Goal: Information Seeking & Learning: Learn about a topic

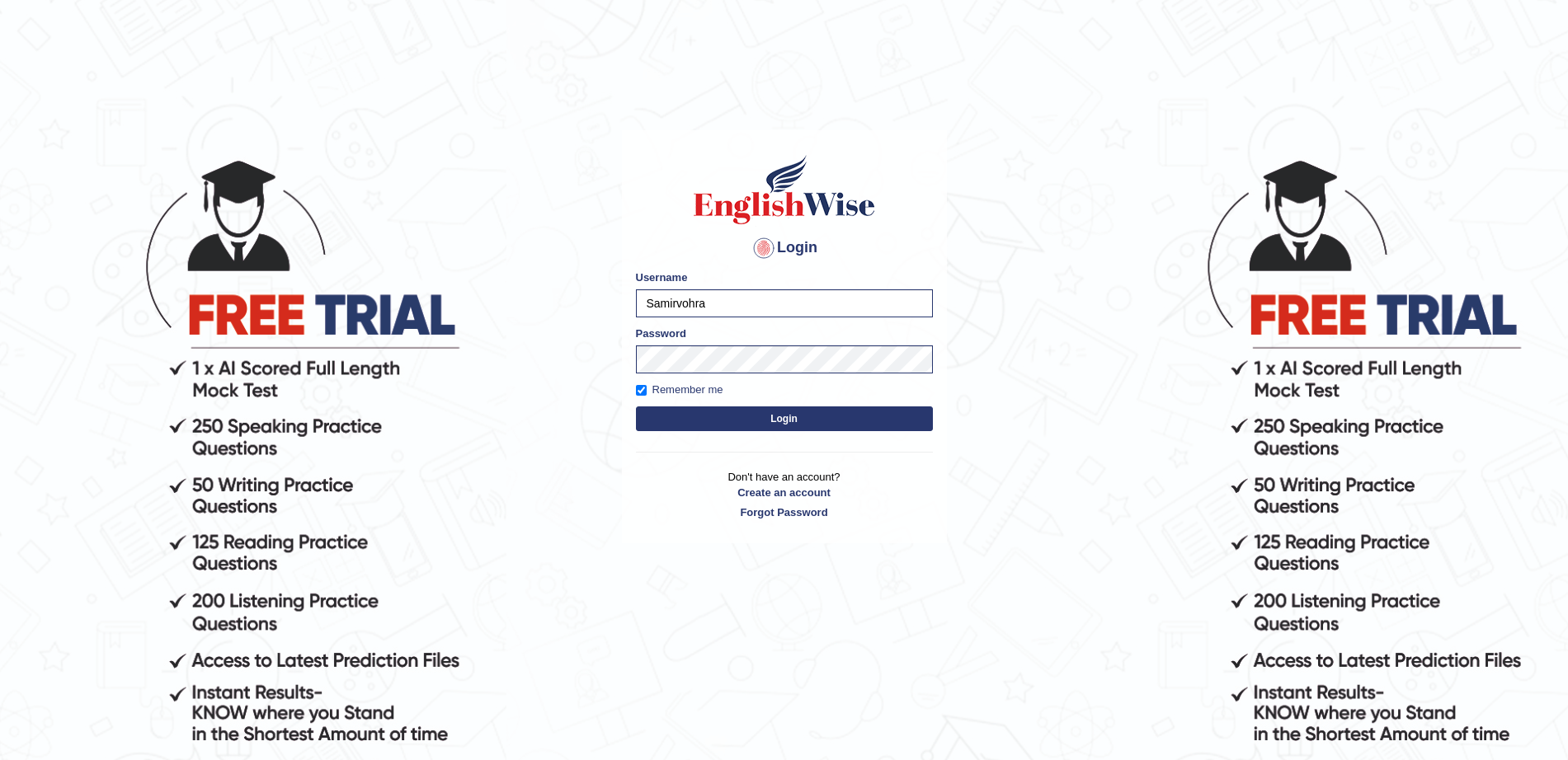
click at [711, 420] on button "Login" at bounding box center [784, 419] width 297 height 25
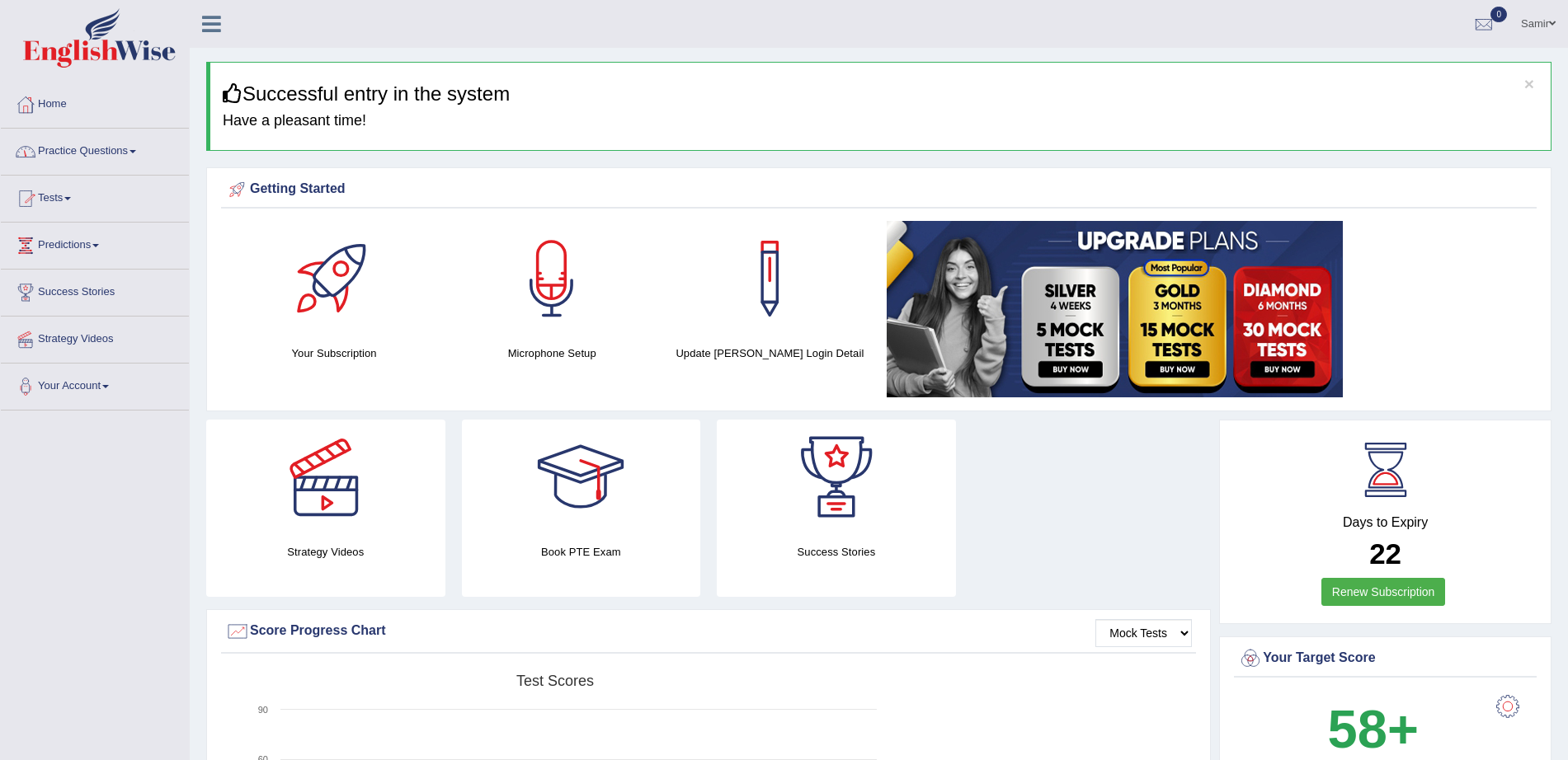
click at [124, 150] on link "Practice Questions" at bounding box center [95, 148] width 188 height 41
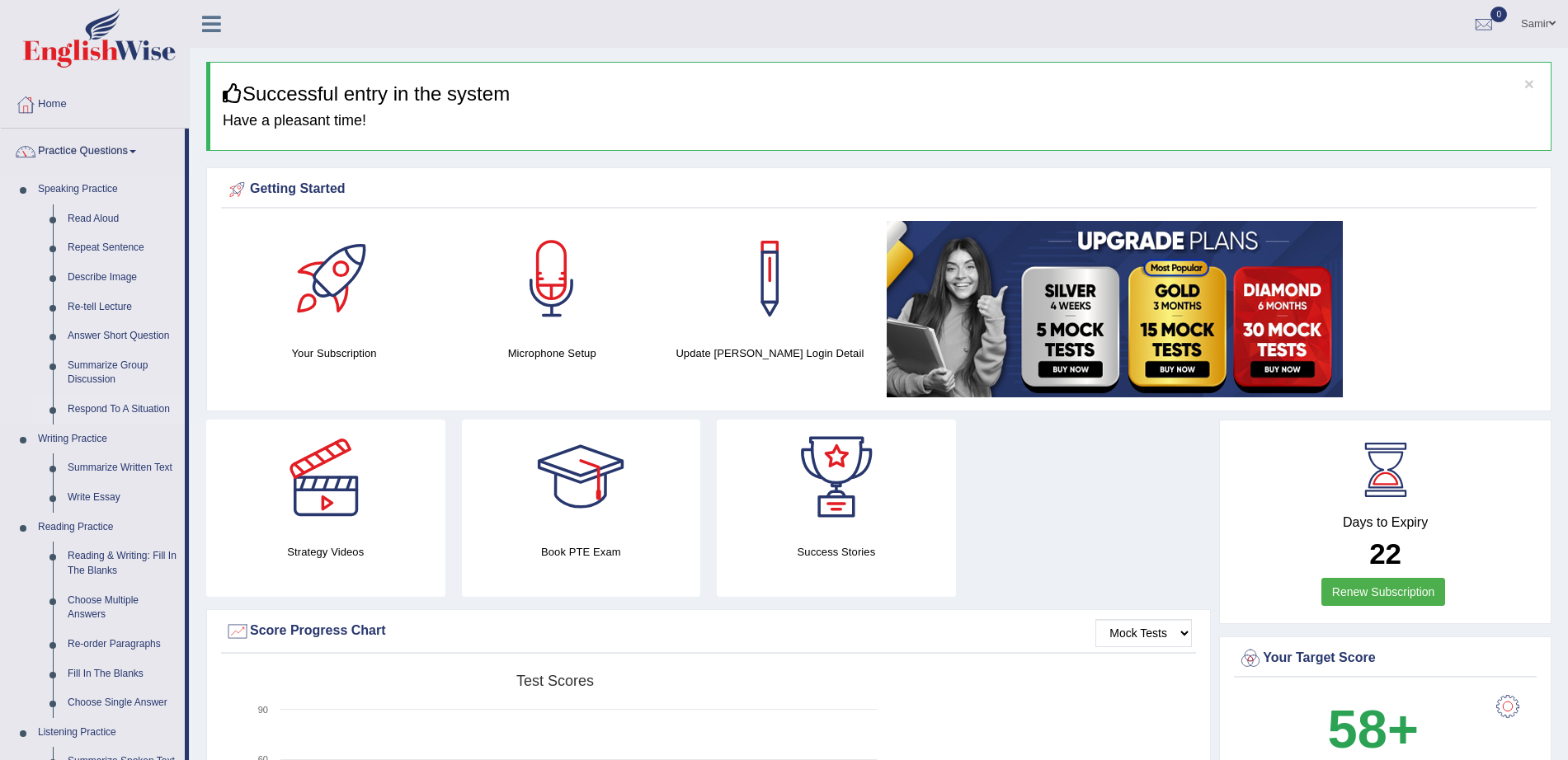
click at [108, 407] on link "Respond To A Situation" at bounding box center [122, 409] width 125 height 29
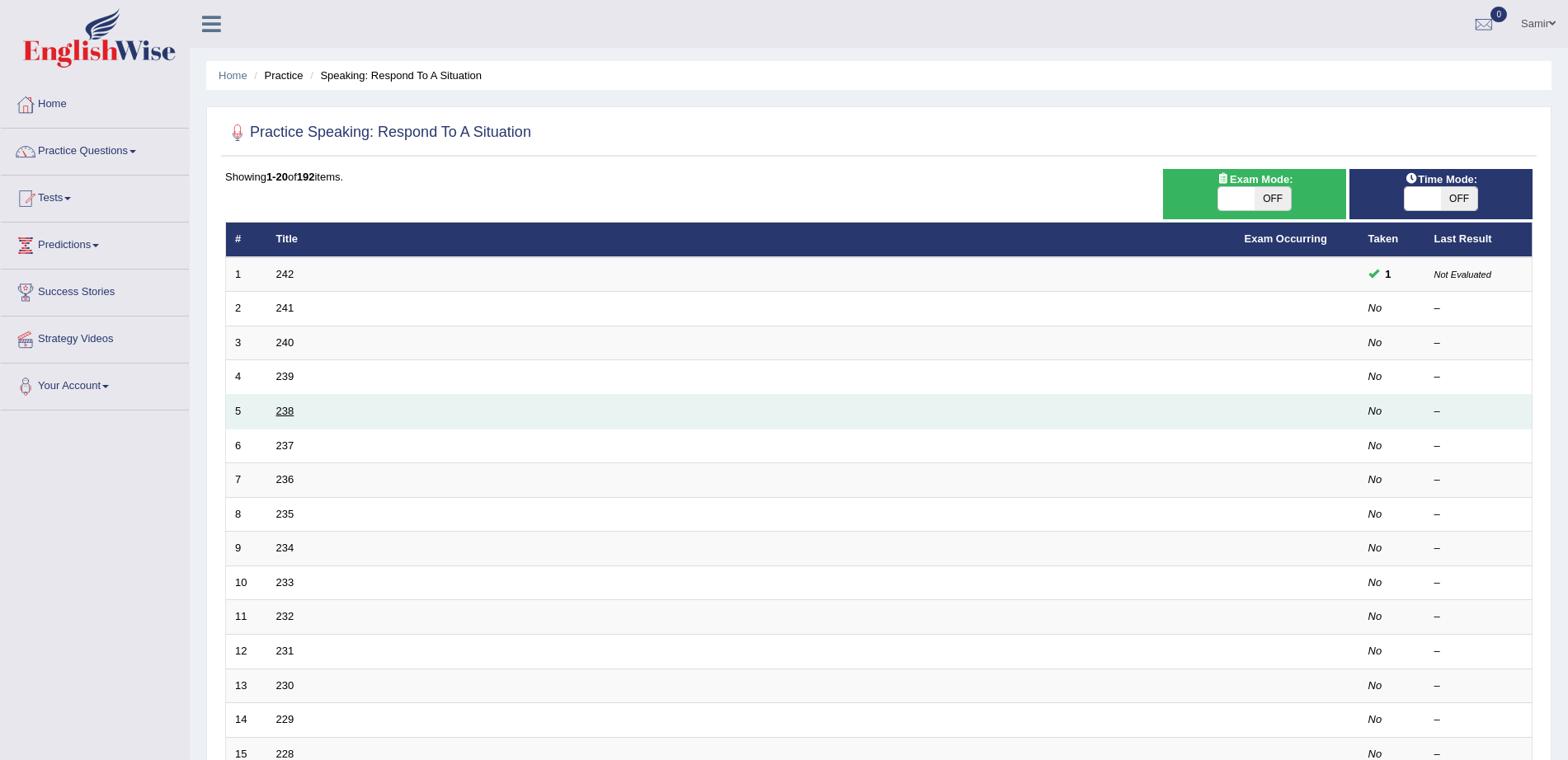
click at [282, 410] on link "238" at bounding box center [284, 411] width 18 height 12
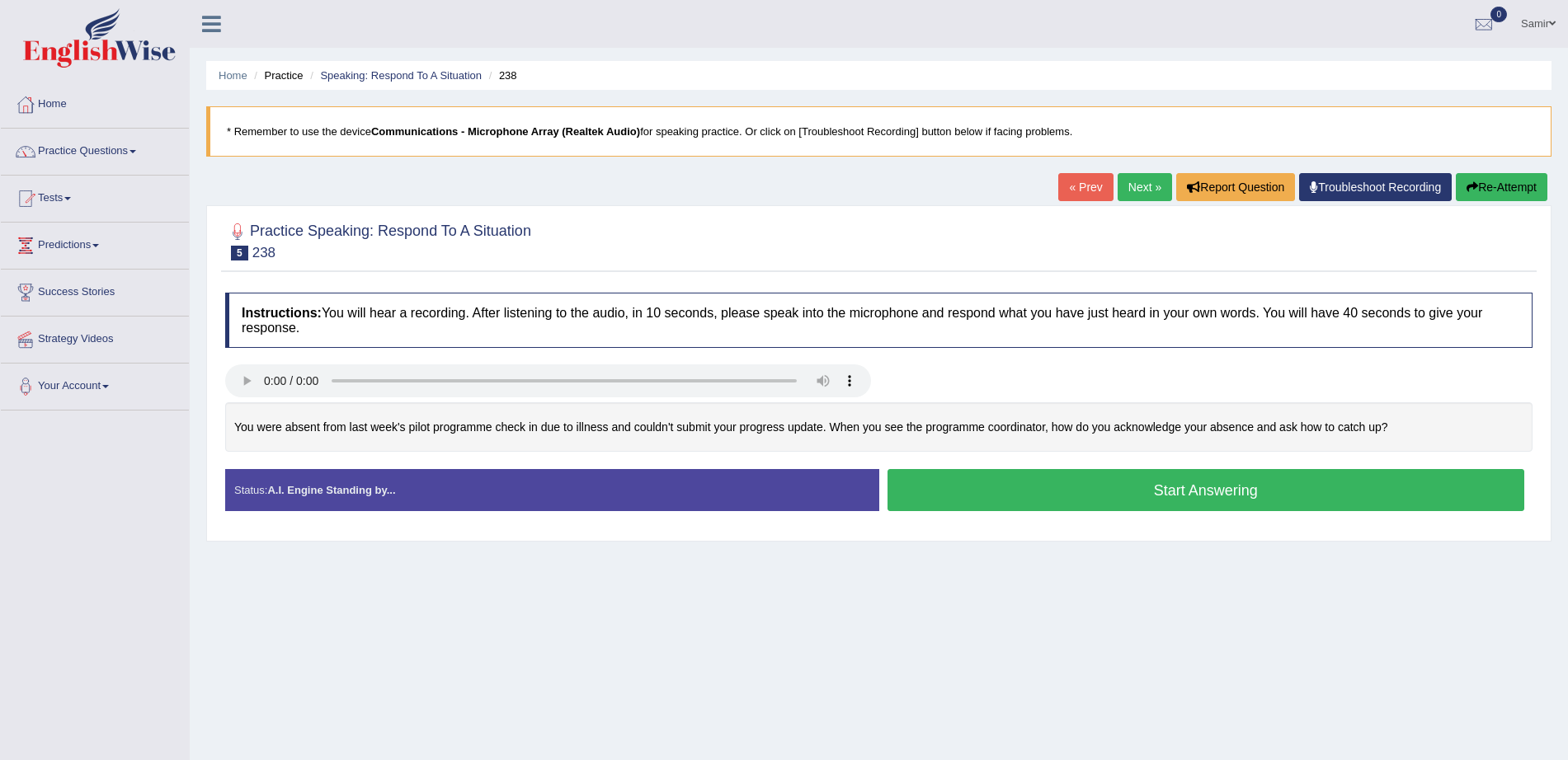
click at [1160, 491] on button "Start Answering" at bounding box center [1206, 490] width 637 height 42
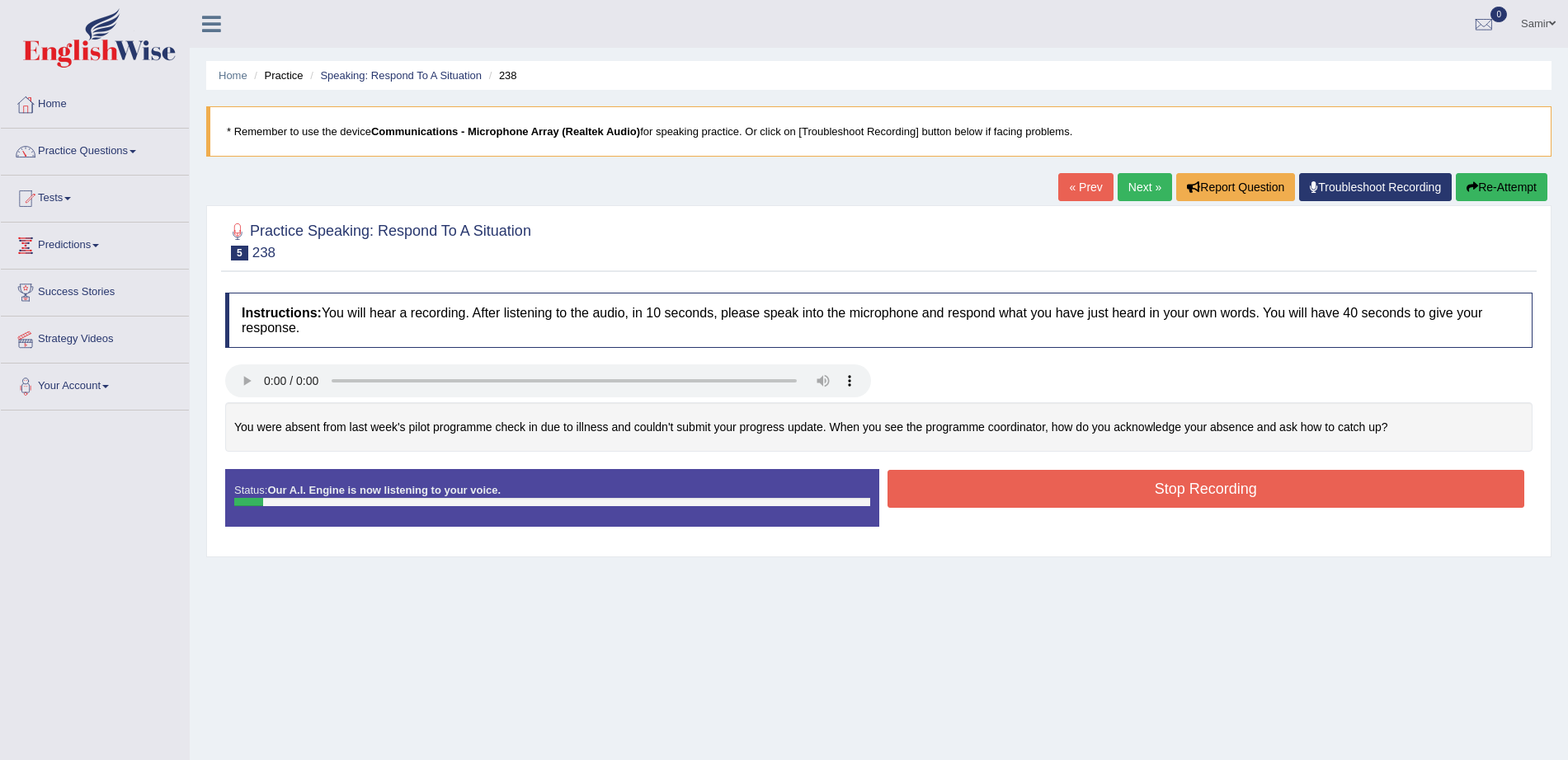
click at [993, 489] on button "Stop Recording" at bounding box center [1206, 489] width 637 height 38
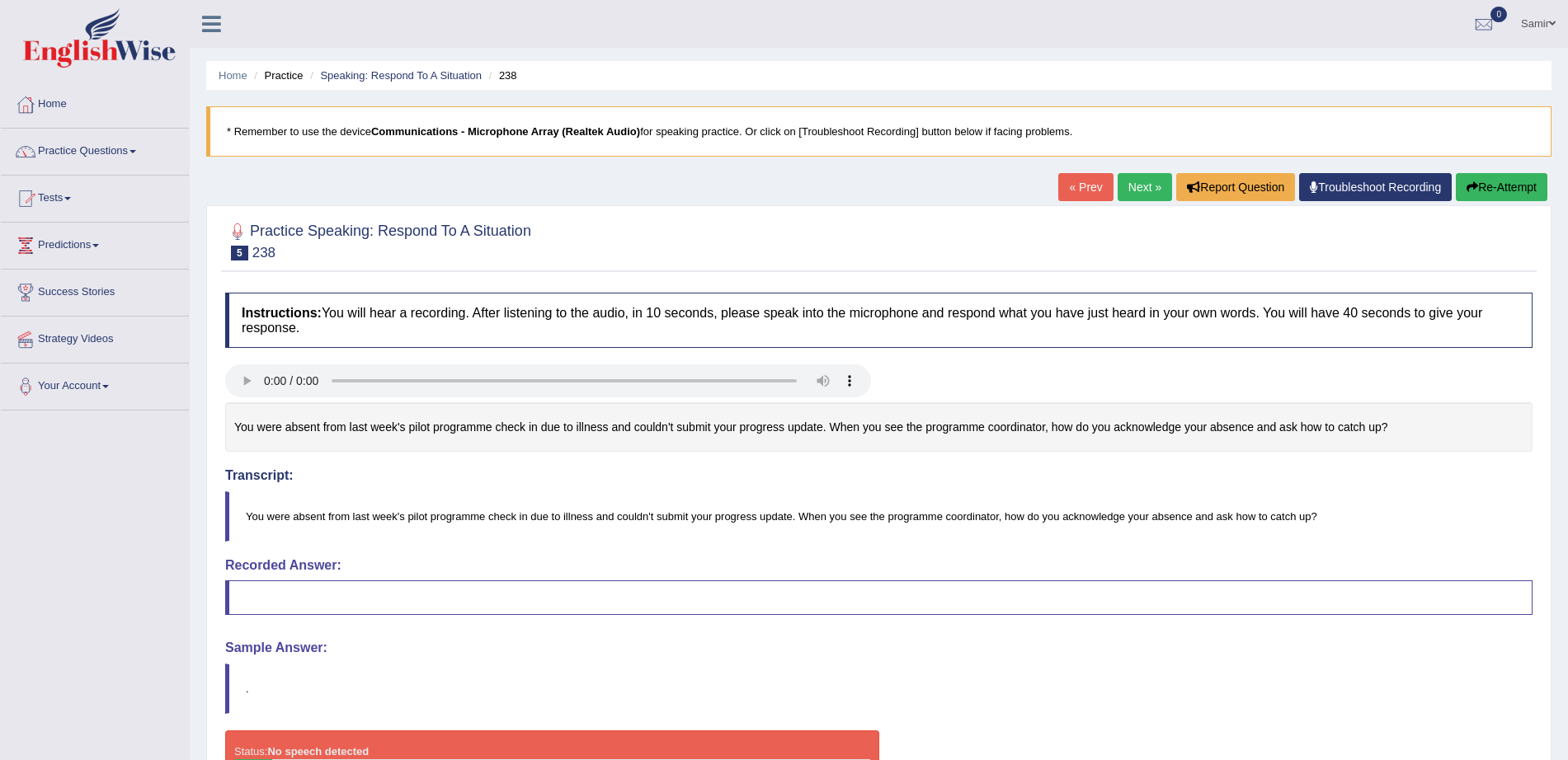
scroll to position [112, 0]
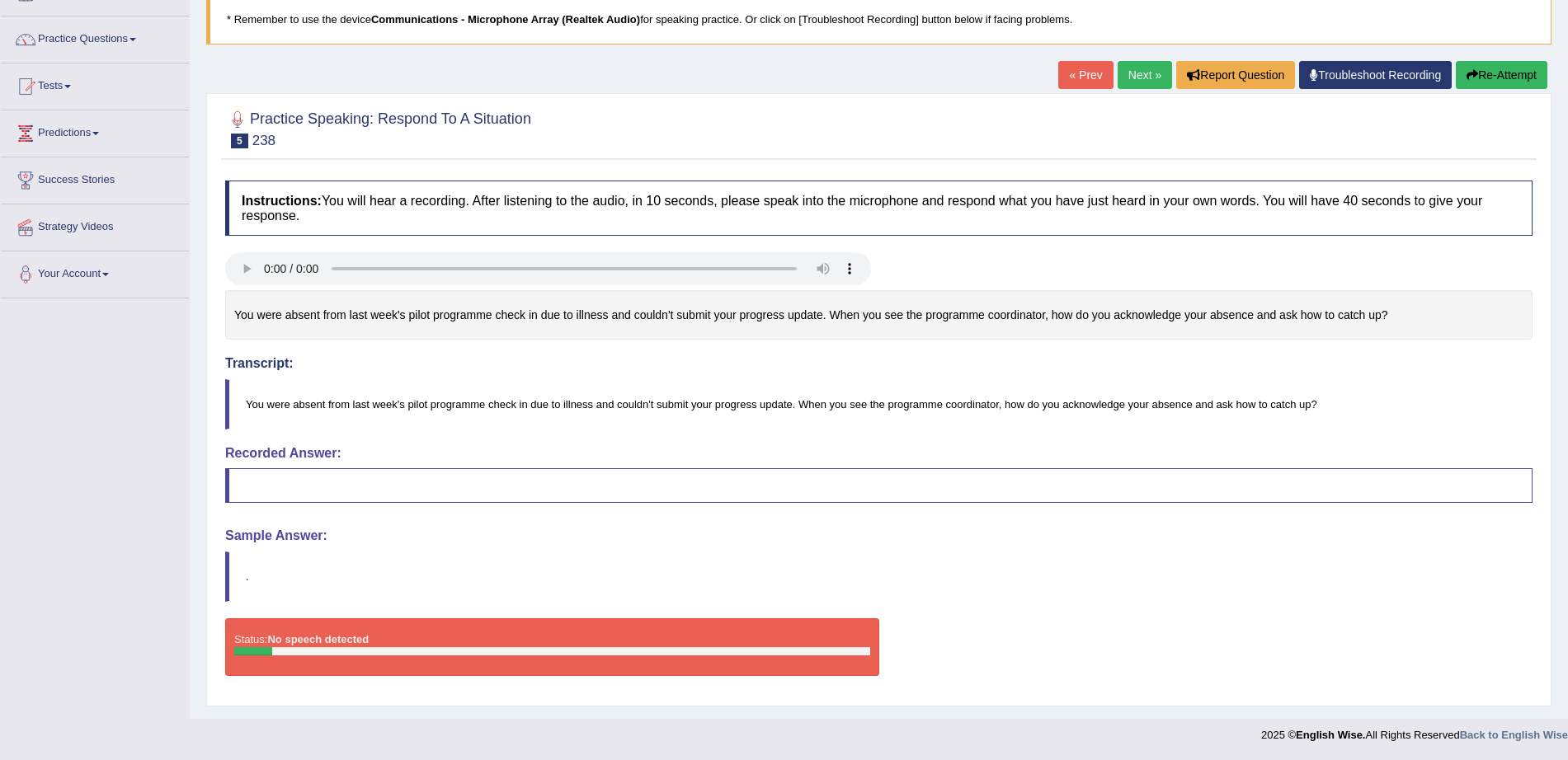
click at [1502, 67] on button "Re-Attempt" at bounding box center [1501, 74] width 91 height 28
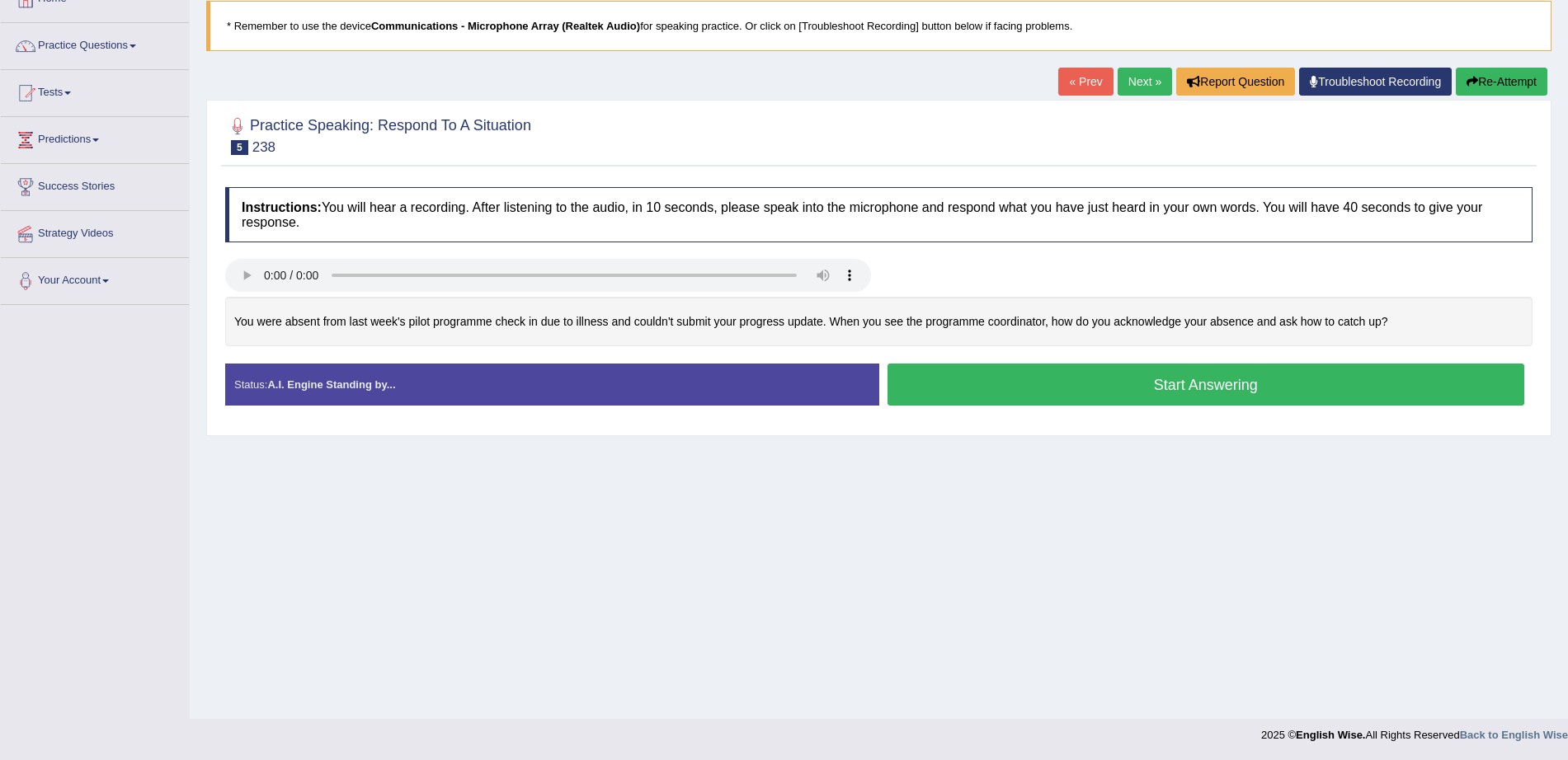
click at [1137, 390] on button "Start Answering" at bounding box center [1206, 384] width 637 height 42
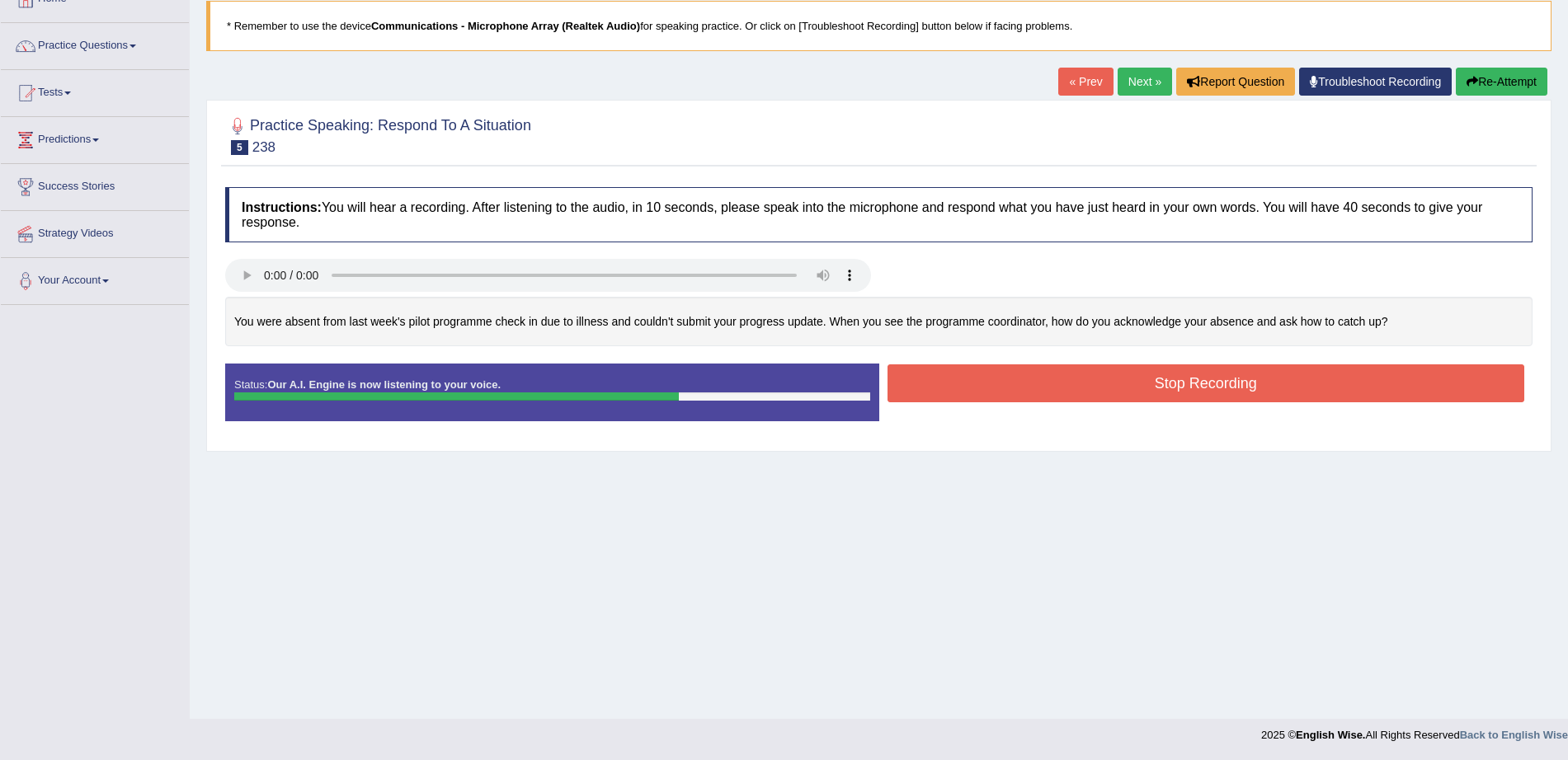
click at [1137, 390] on button "Stop Recording" at bounding box center [1206, 383] width 637 height 38
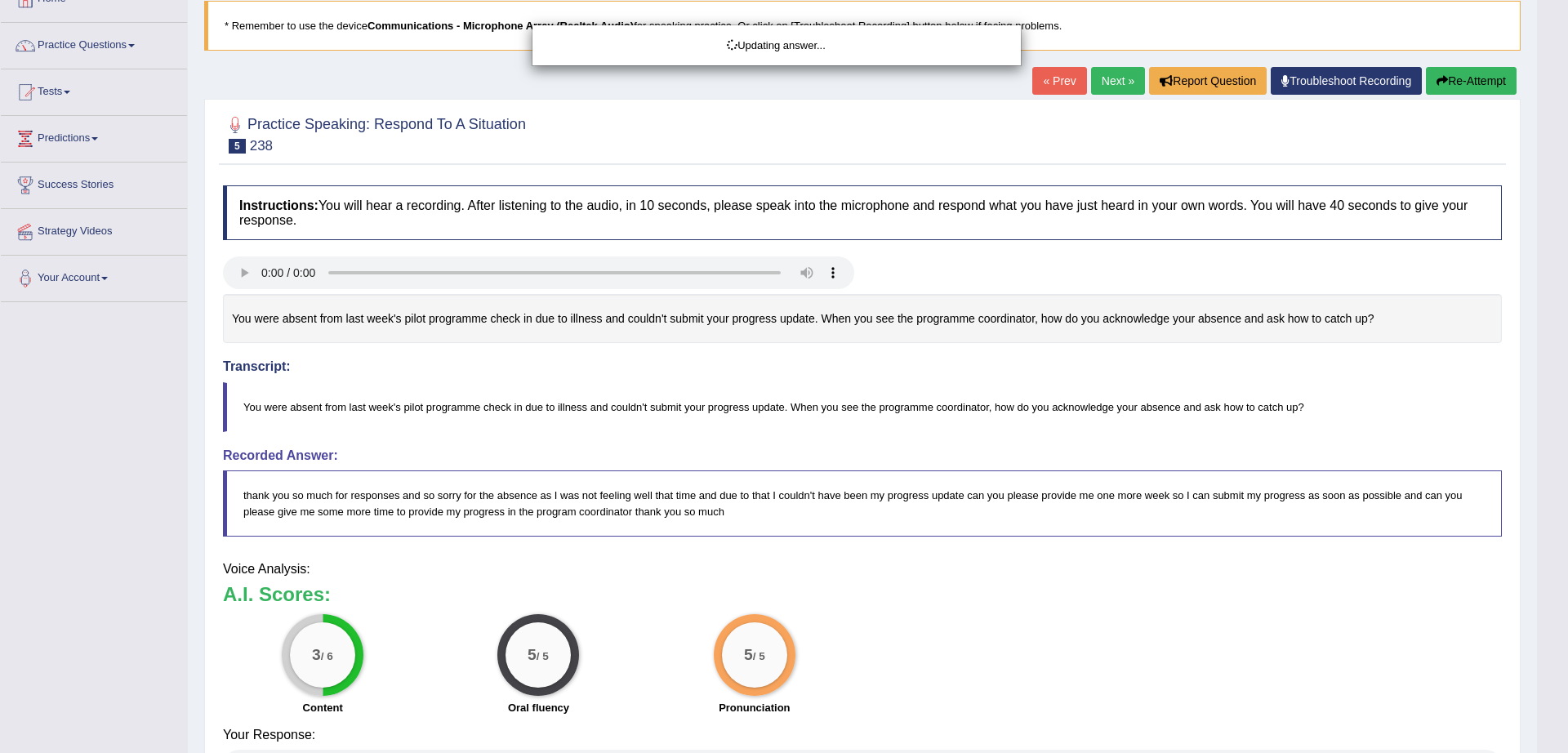
drag, startPoint x: 1568, startPoint y: 439, endPoint x: 1568, endPoint y: 586, distance: 147.0
click at [1552, 586] on html "Toggle navigation Home Practice Questions Speaking Practice Read Aloud Repeat S…" at bounding box center [784, 271] width 1568 height 753
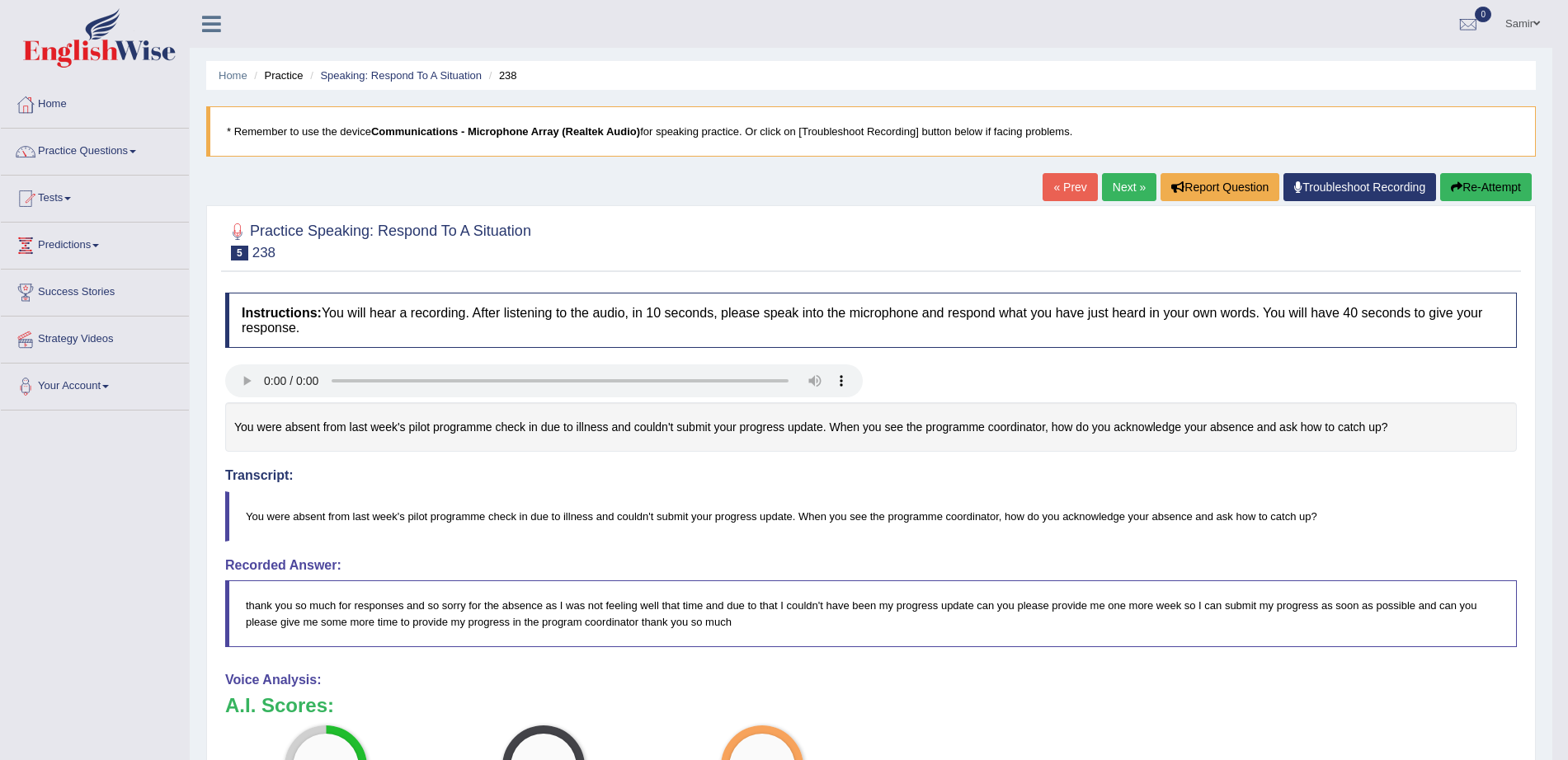
click at [1123, 190] on link "Next »" at bounding box center [1128, 186] width 54 height 28
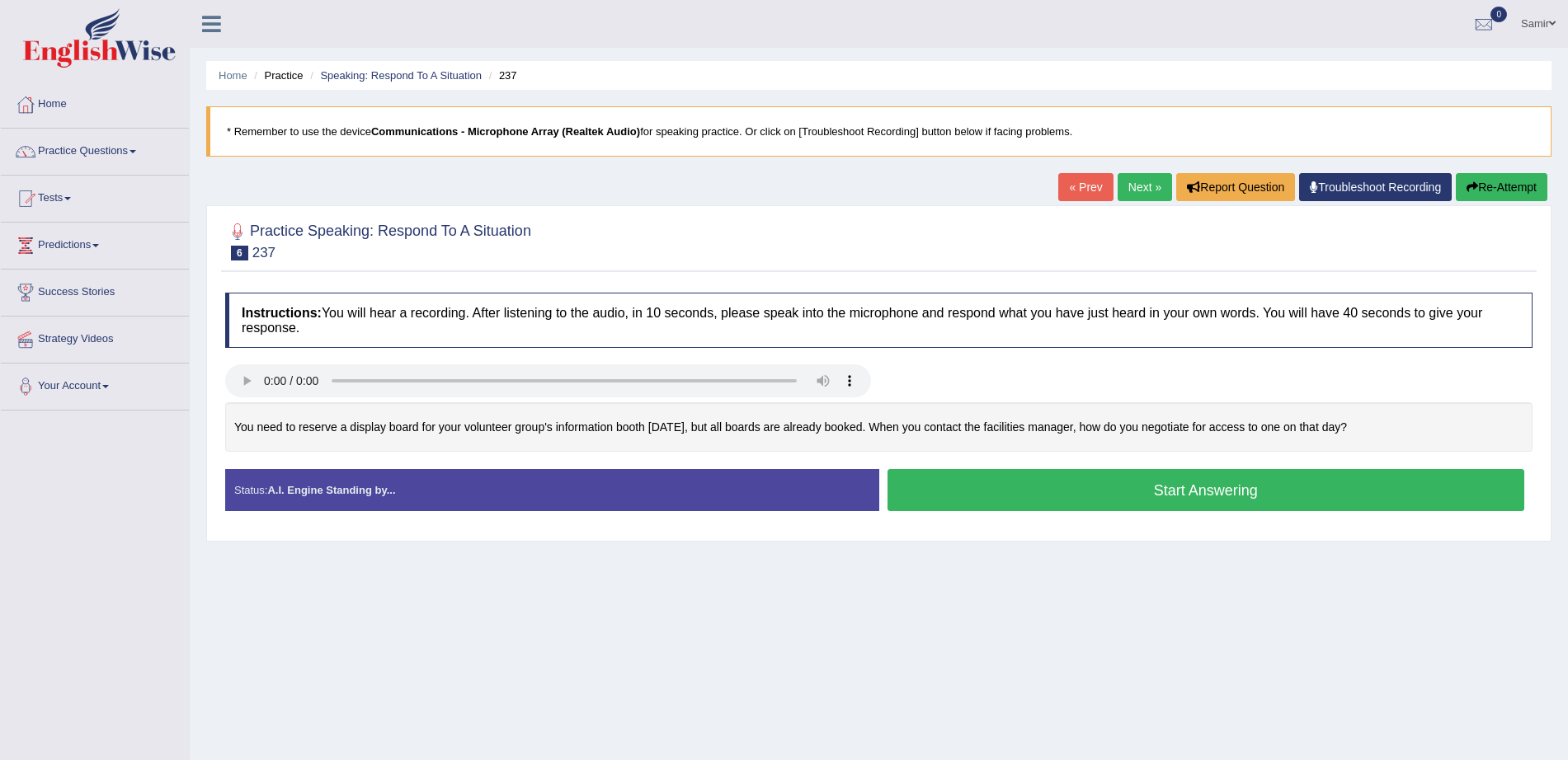
click at [1114, 490] on button "Start Answering" at bounding box center [1206, 490] width 637 height 42
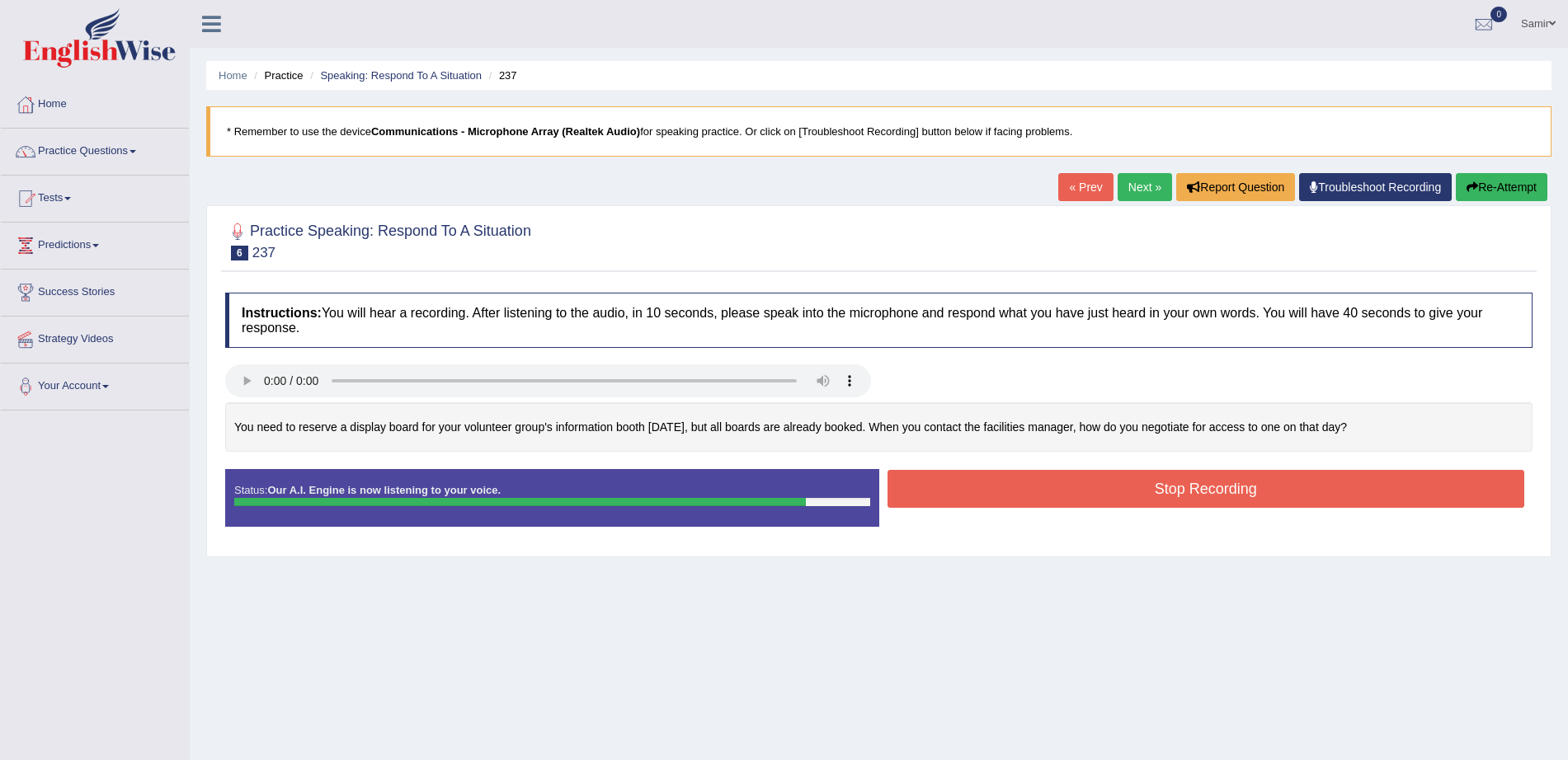
click at [1114, 490] on button "Stop Recording" at bounding box center [1206, 489] width 637 height 38
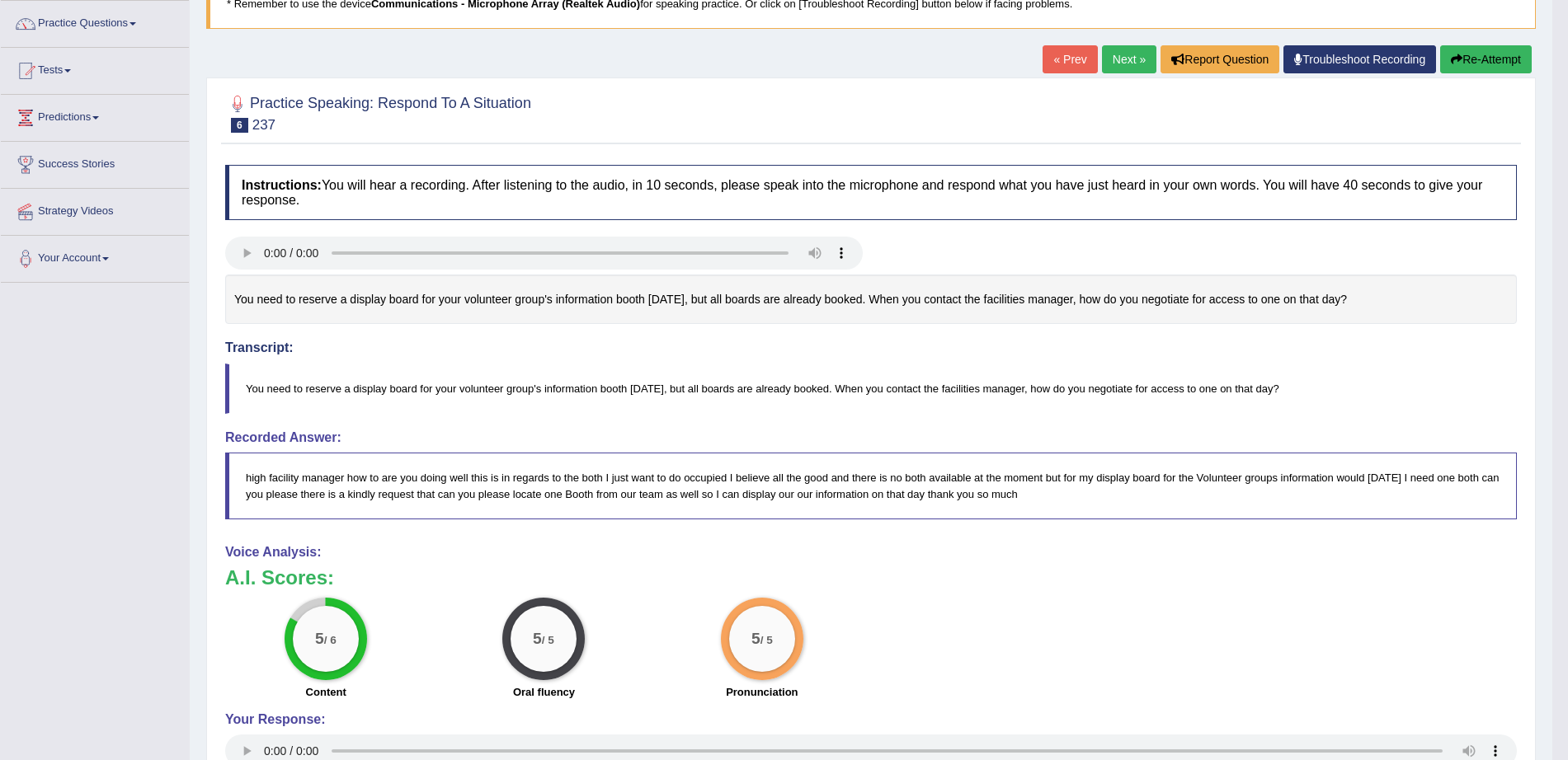
scroll to position [106, 0]
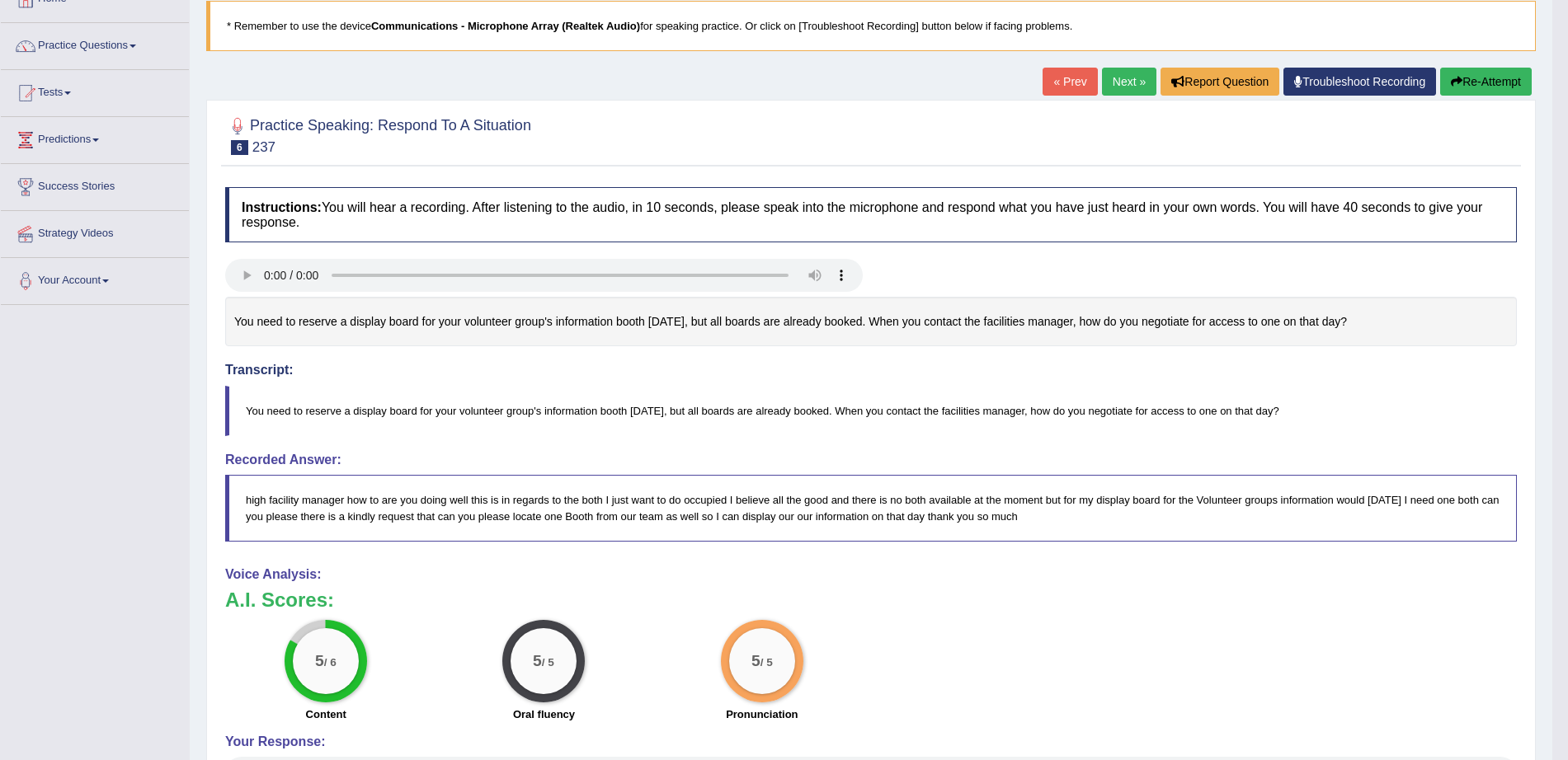
click at [1114, 81] on link "Next »" at bounding box center [1128, 81] width 54 height 28
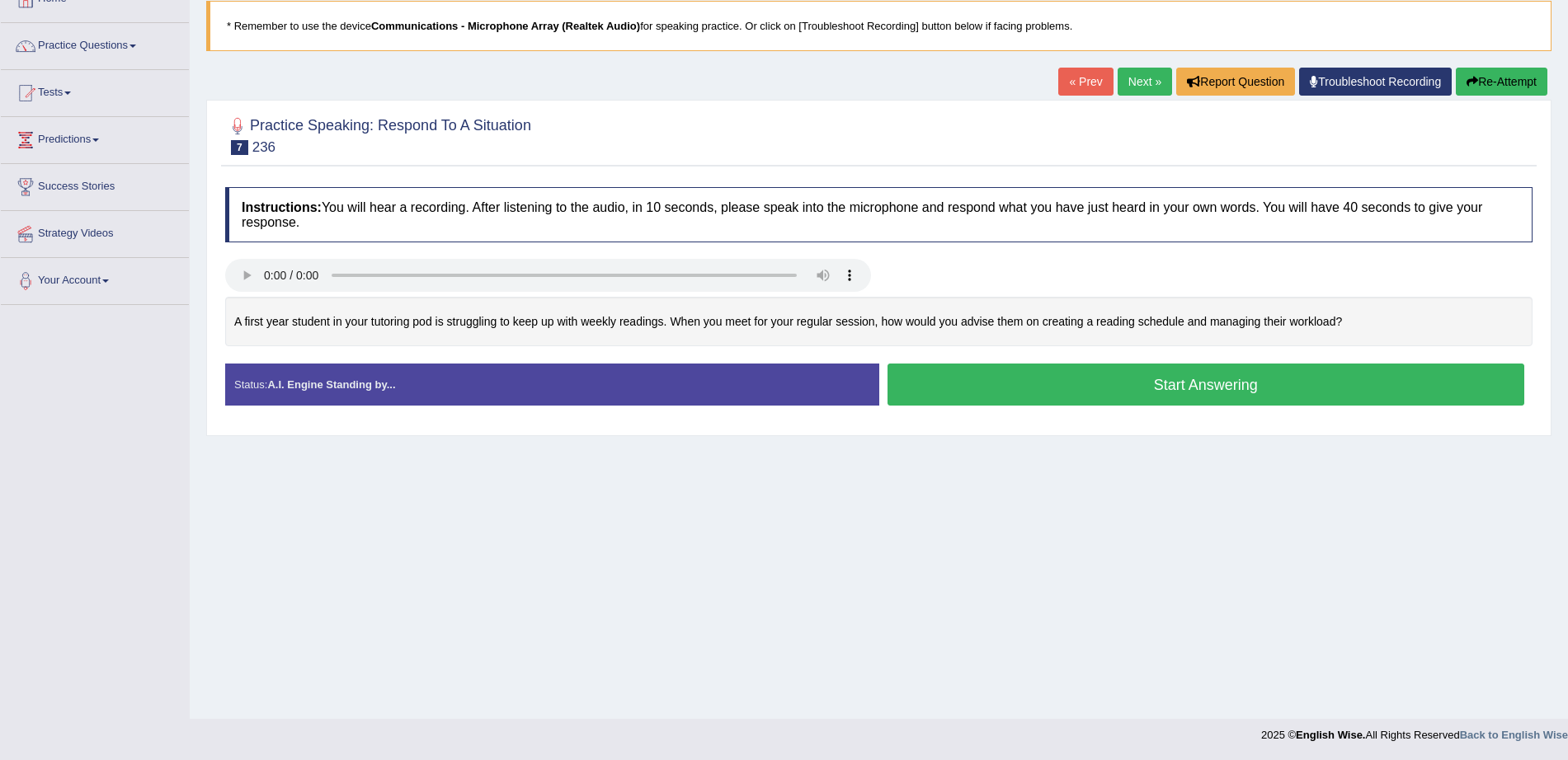
click at [1120, 387] on button "Start Answering" at bounding box center [1206, 384] width 637 height 42
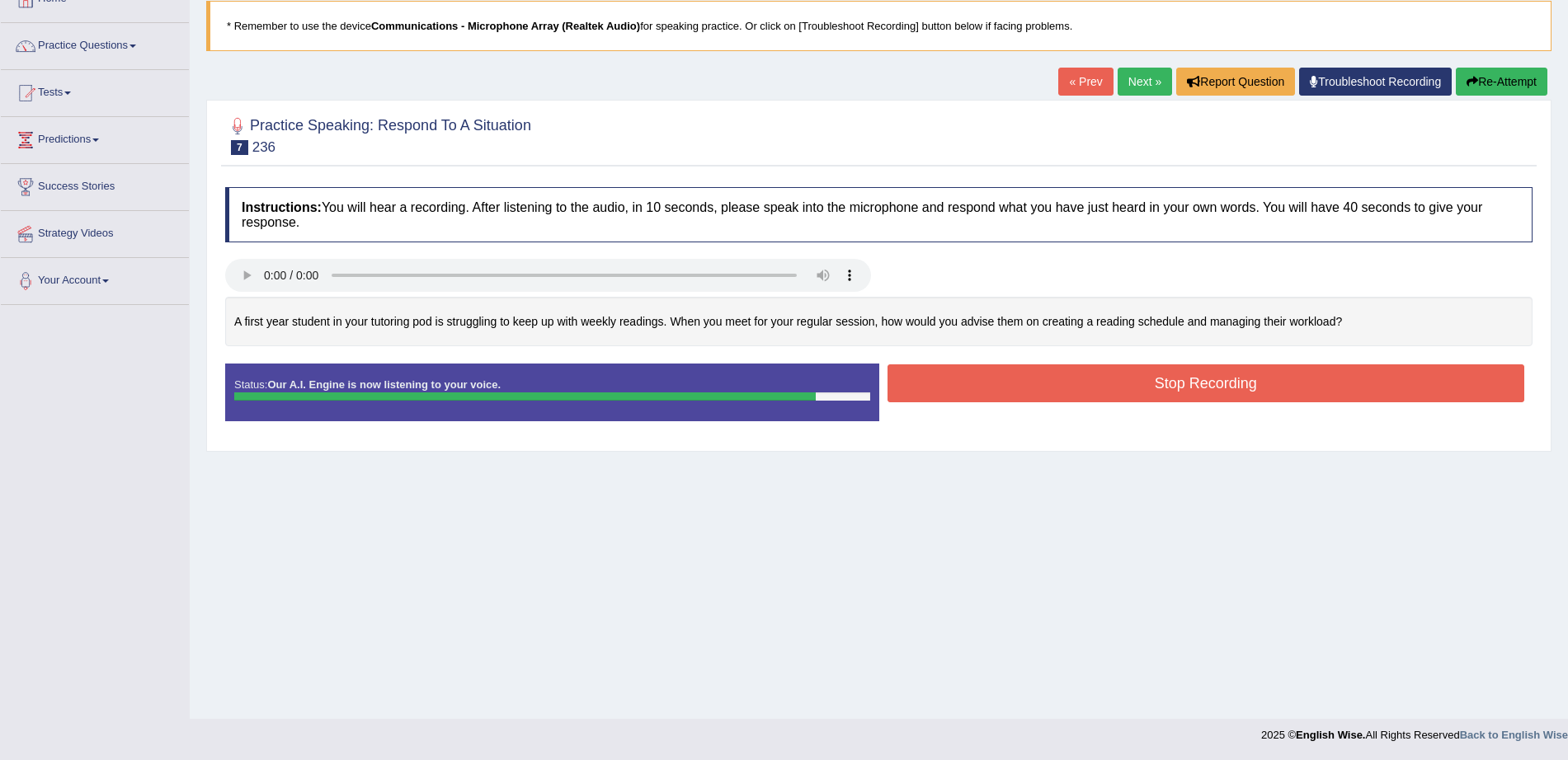
click at [1120, 387] on button "Stop Recording" at bounding box center [1206, 383] width 637 height 38
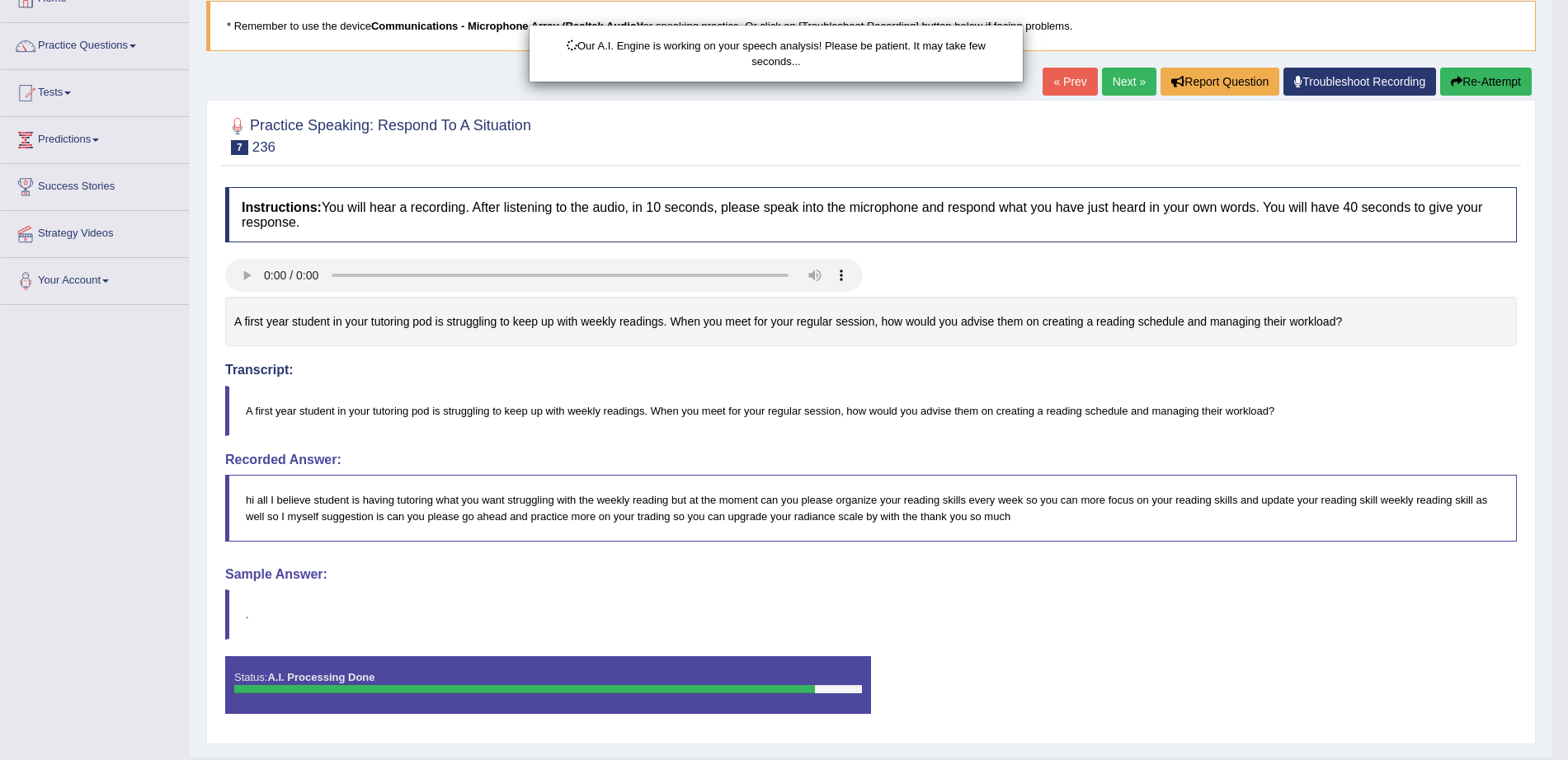
scroll to position [145, 0]
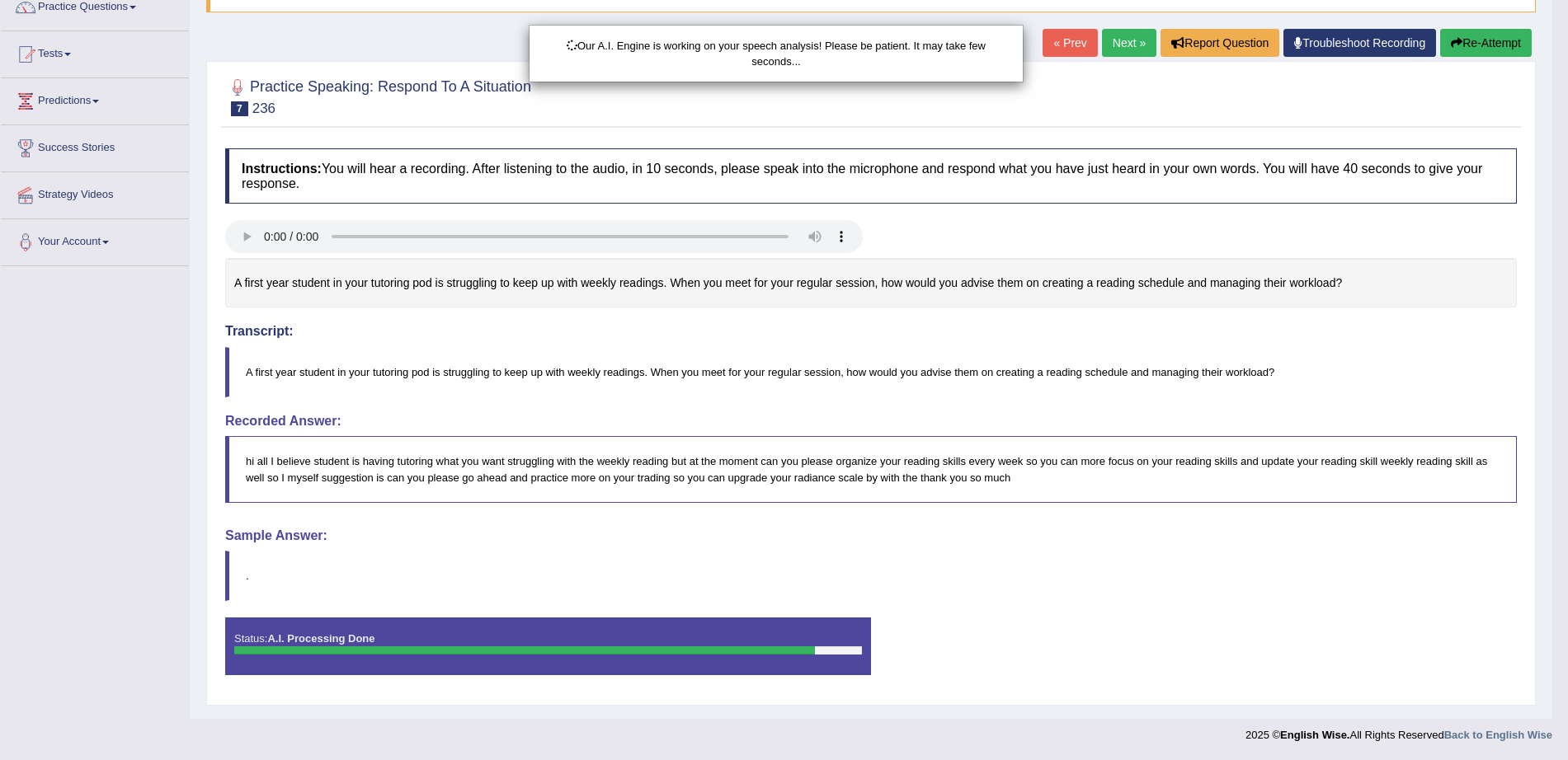
drag, startPoint x: 1583, startPoint y: 461, endPoint x: 1583, endPoint y: 604, distance: 143.0
click at [1567, 604] on html "Toggle navigation Home Practice Questions Speaking Practice Read Aloud Repeat S…" at bounding box center [784, 235] width 1568 height 760
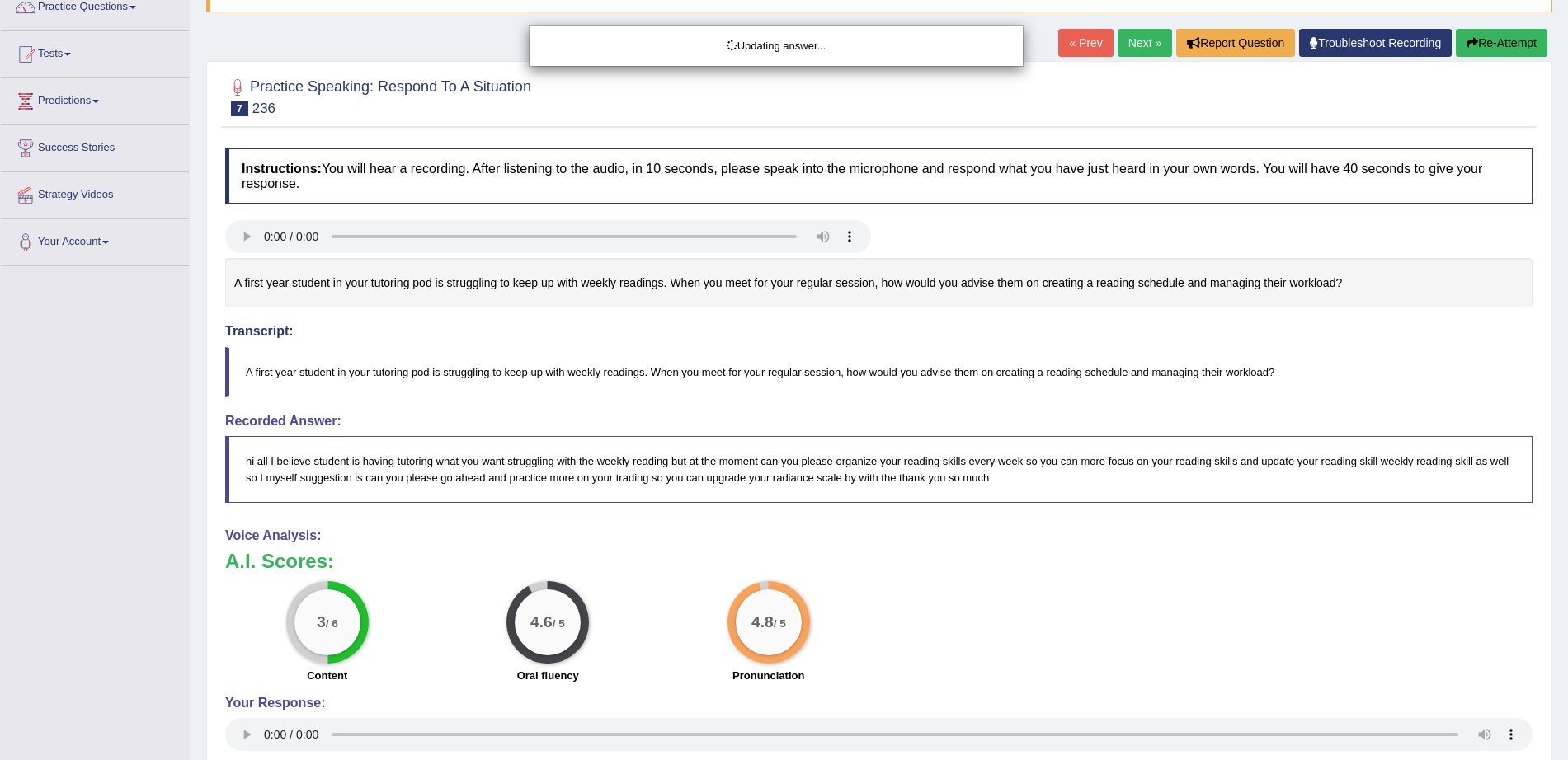
drag, startPoint x: 1583, startPoint y: 604, endPoint x: 1583, endPoint y: 735, distance: 131.0
click at [1567, 616] on html "Toggle navigation Home Practice Questions Speaking Practice Read Aloud Repeat S…" at bounding box center [784, 235] width 1568 height 760
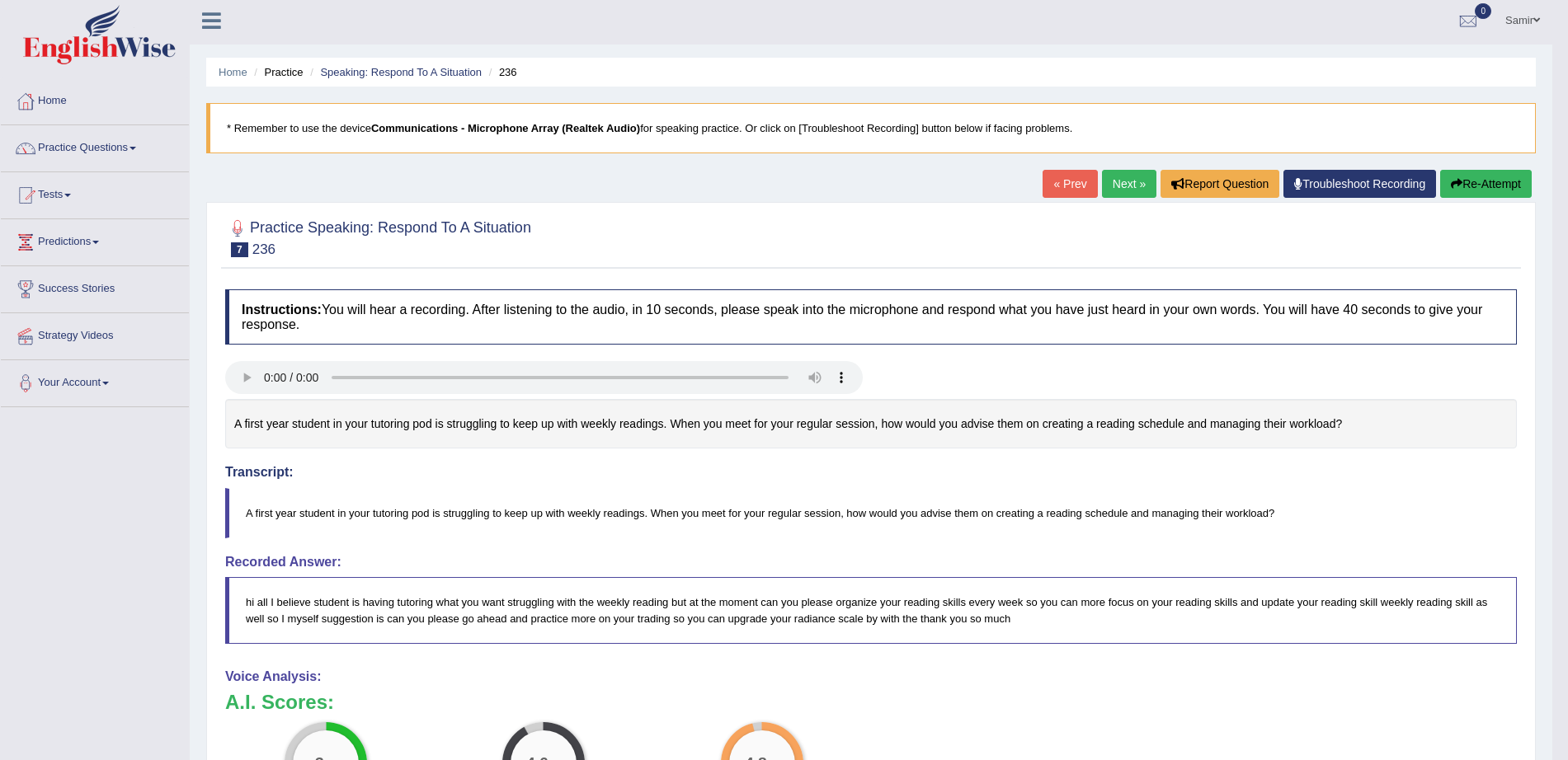
scroll to position [0, 0]
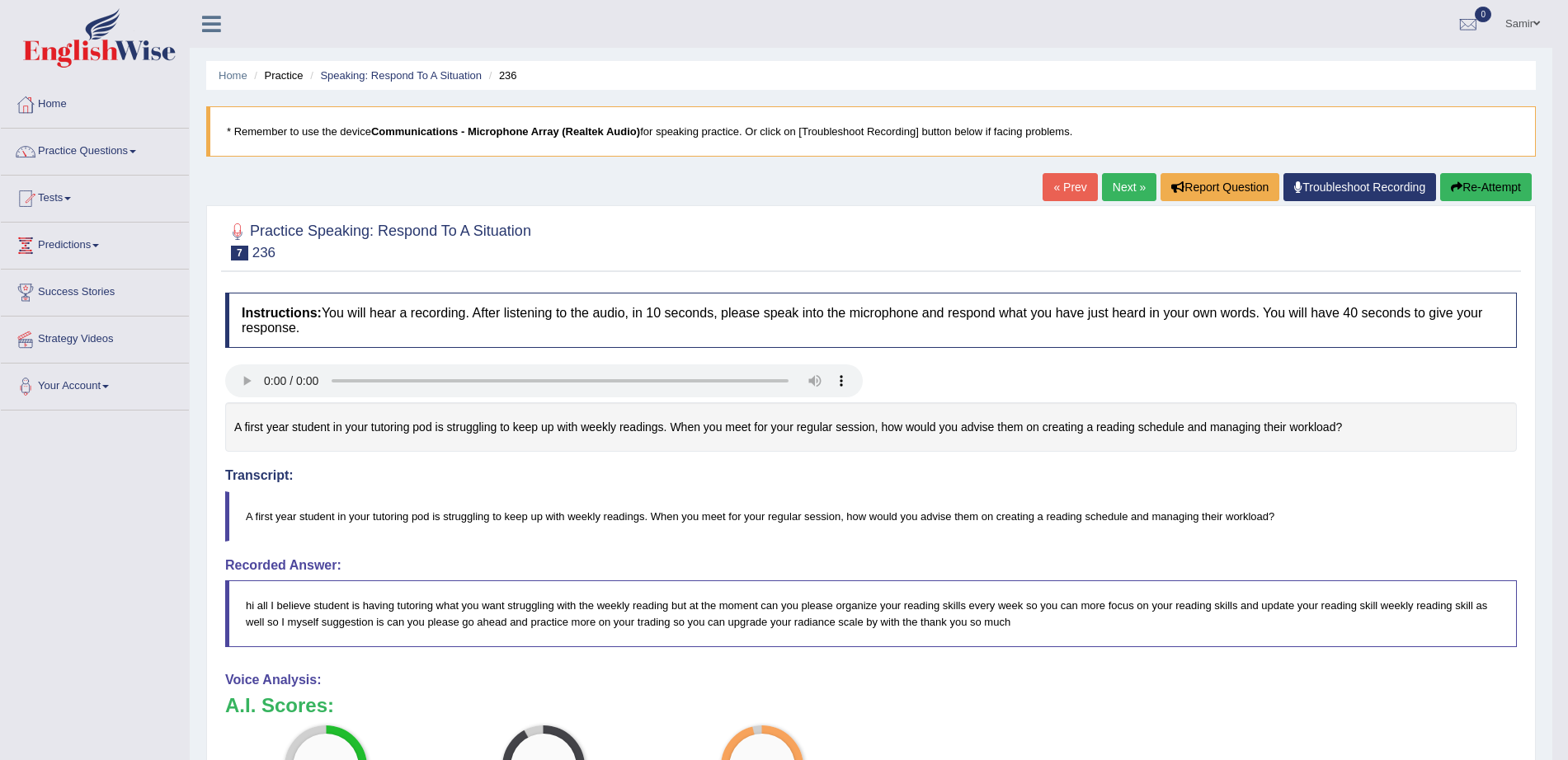
click at [1108, 193] on link "Next »" at bounding box center [1128, 186] width 54 height 28
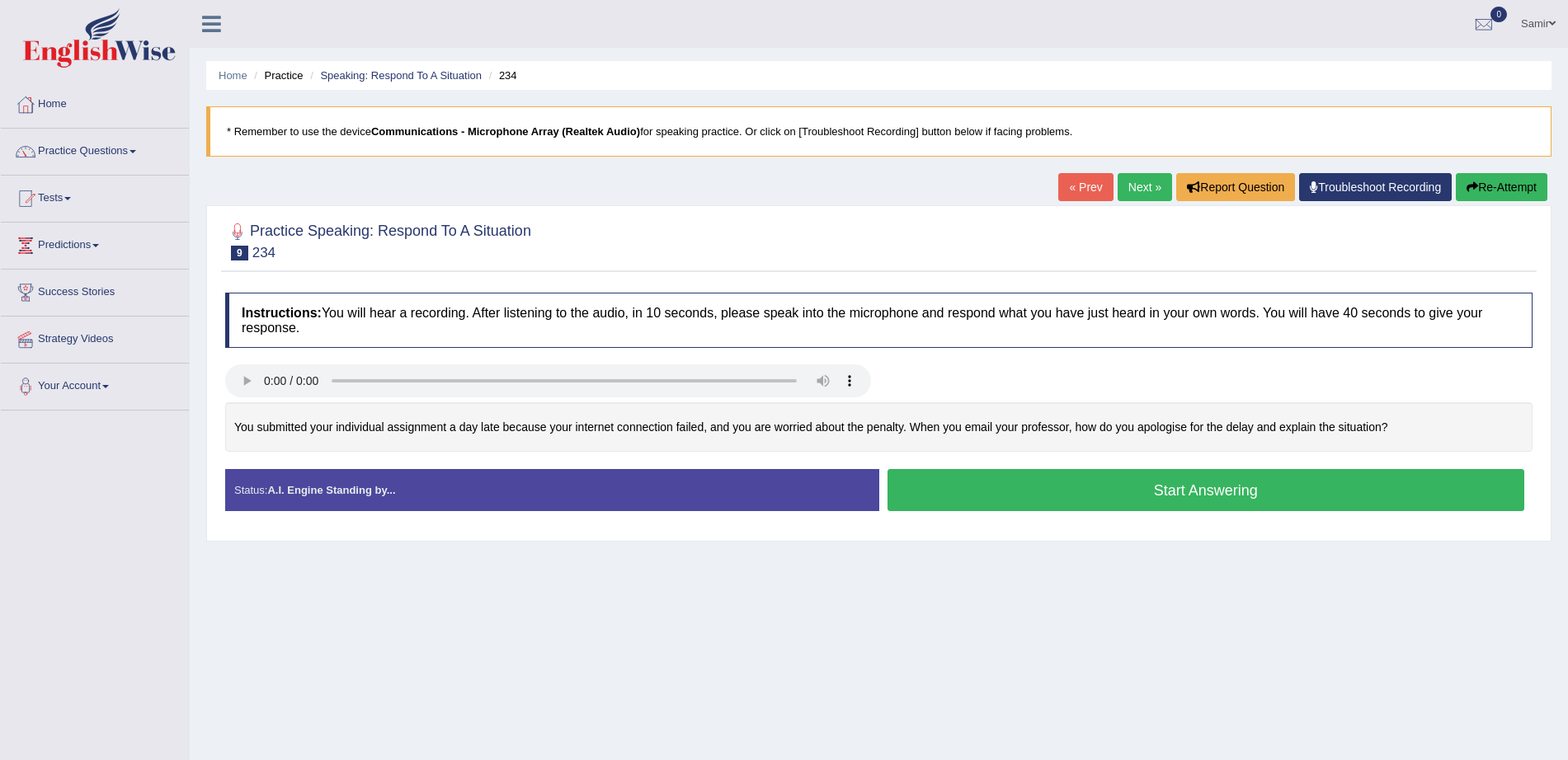
click at [1092, 491] on button "Start Answering" at bounding box center [1206, 490] width 637 height 42
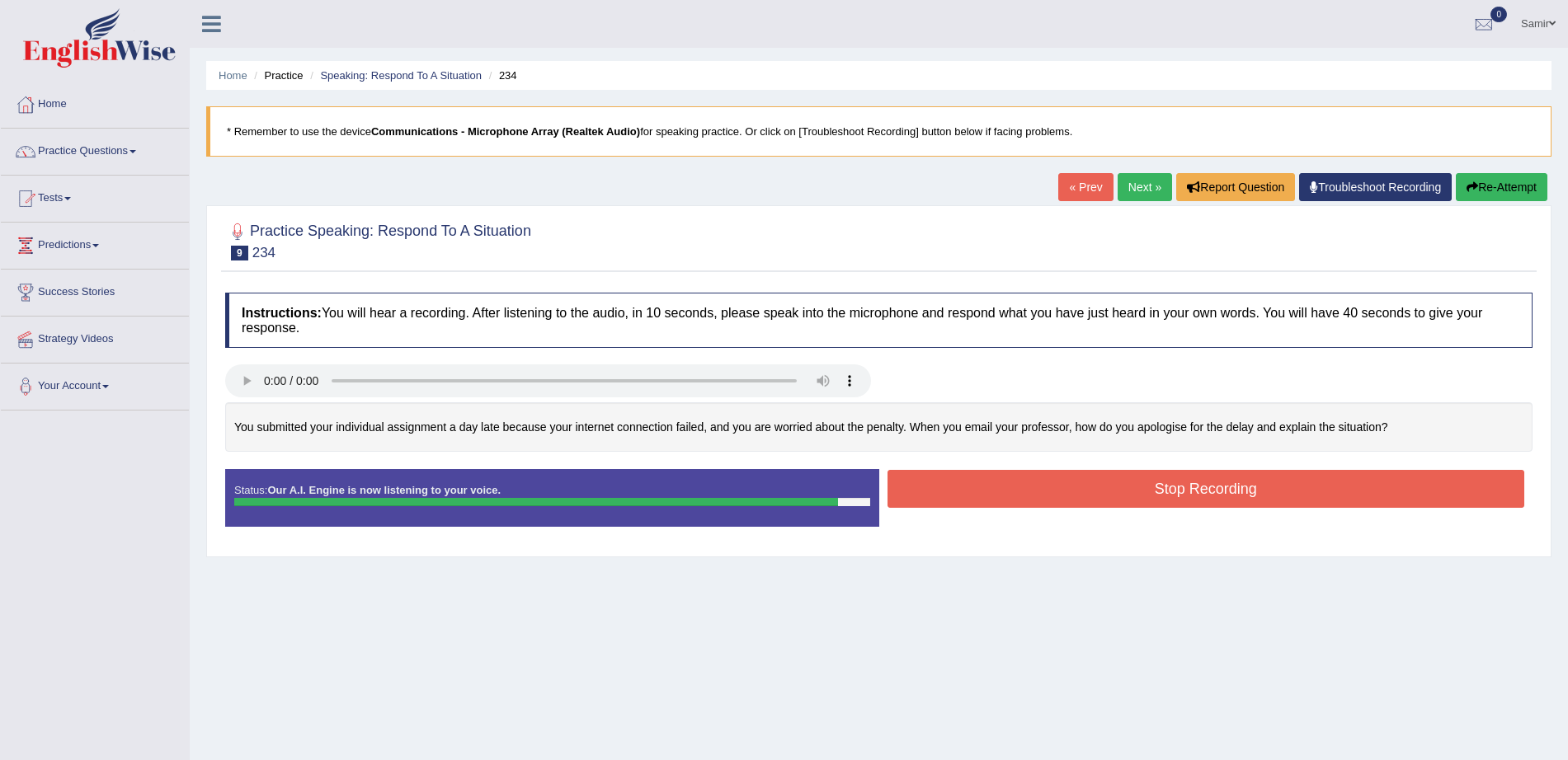
click at [1110, 491] on button "Stop Recording" at bounding box center [1206, 489] width 637 height 38
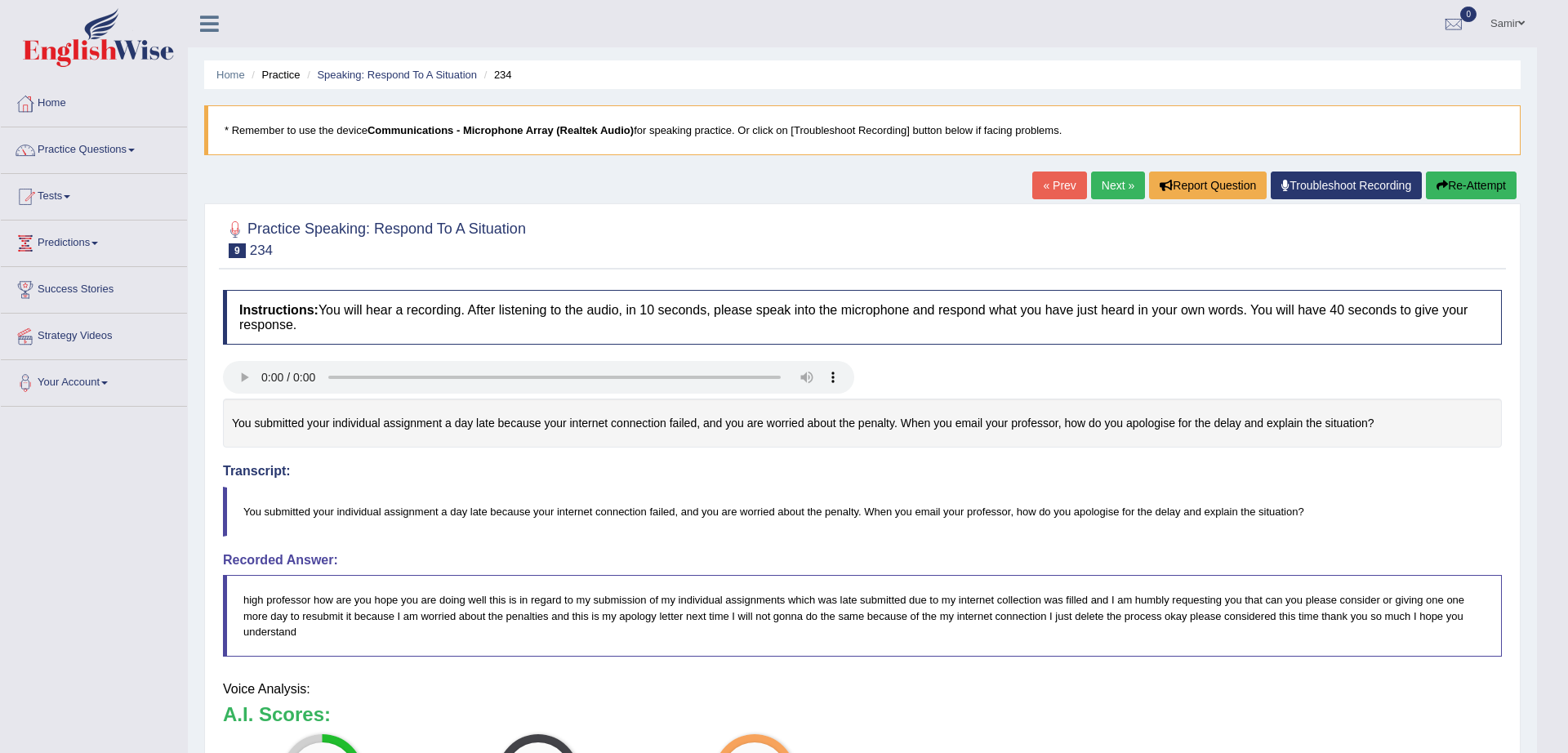
drag, startPoint x: 1568, startPoint y: 415, endPoint x: 1568, endPoint y: 569, distance: 154.0
click at [1552, 569] on html "Toggle navigation Home Practice Questions Speaking Practice Read Aloud Repeat S…" at bounding box center [784, 376] width 1568 height 753
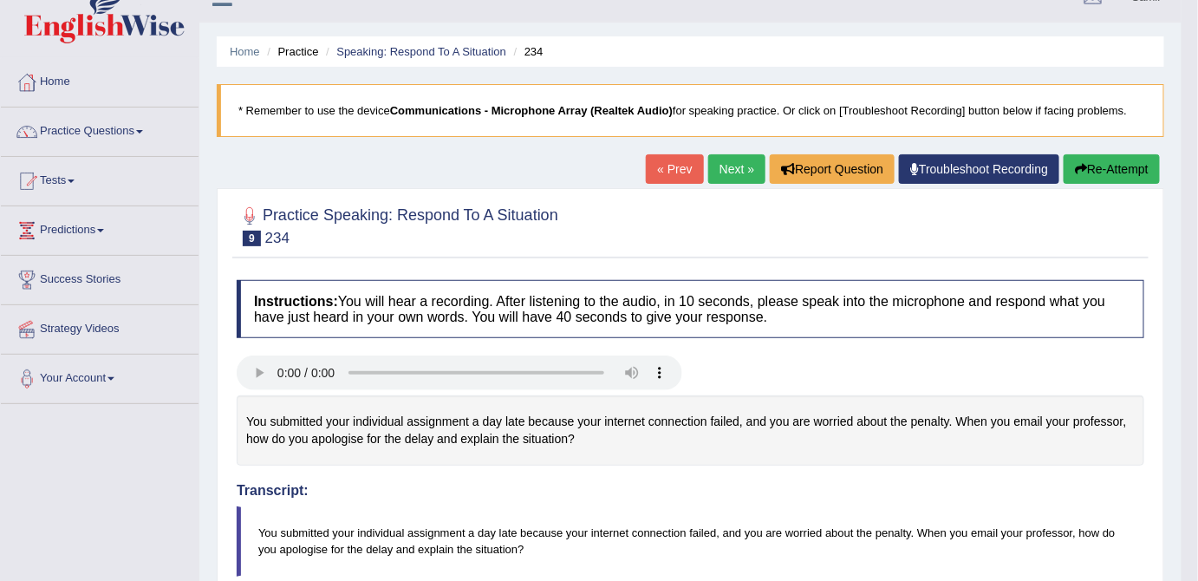
scroll to position [11, 0]
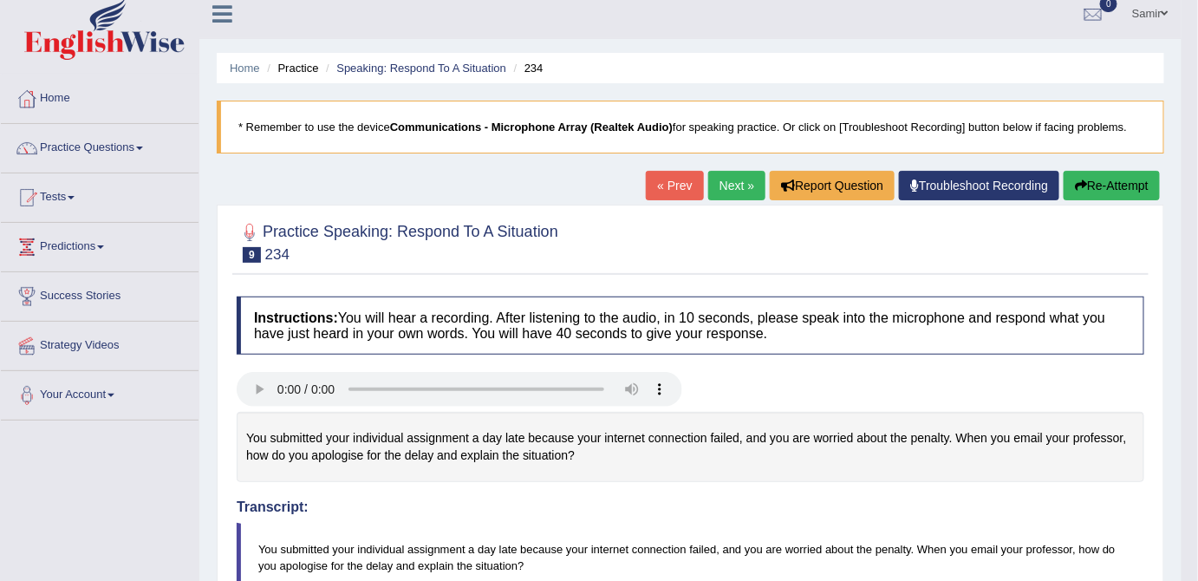
click at [1095, 192] on button "Re-Attempt" at bounding box center [1112, 185] width 96 height 29
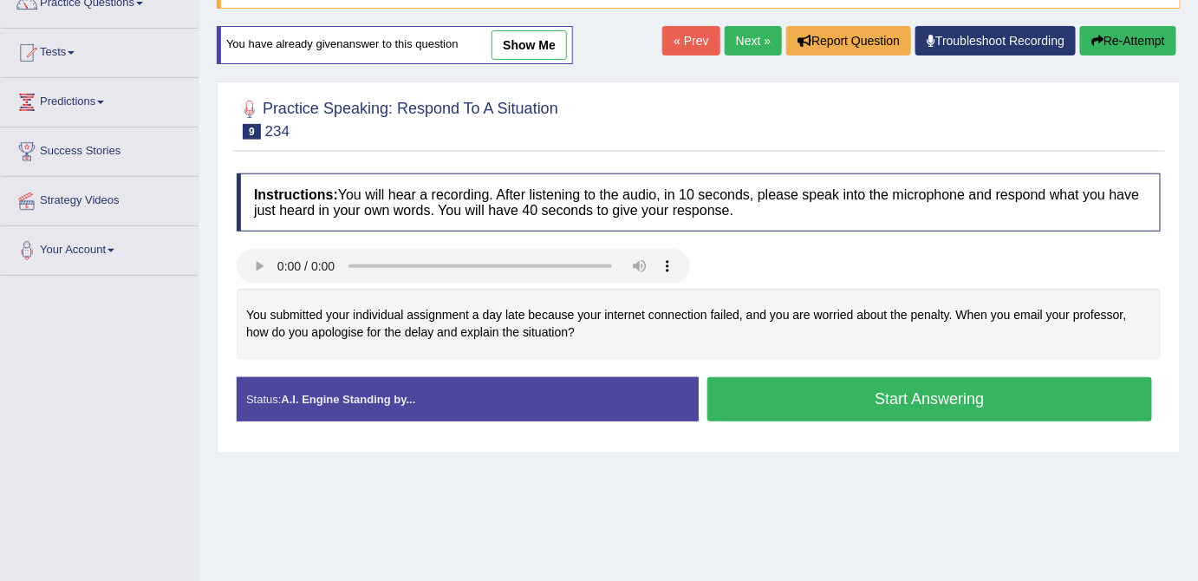
click at [938, 397] on button "Start Answering" at bounding box center [929, 399] width 445 height 44
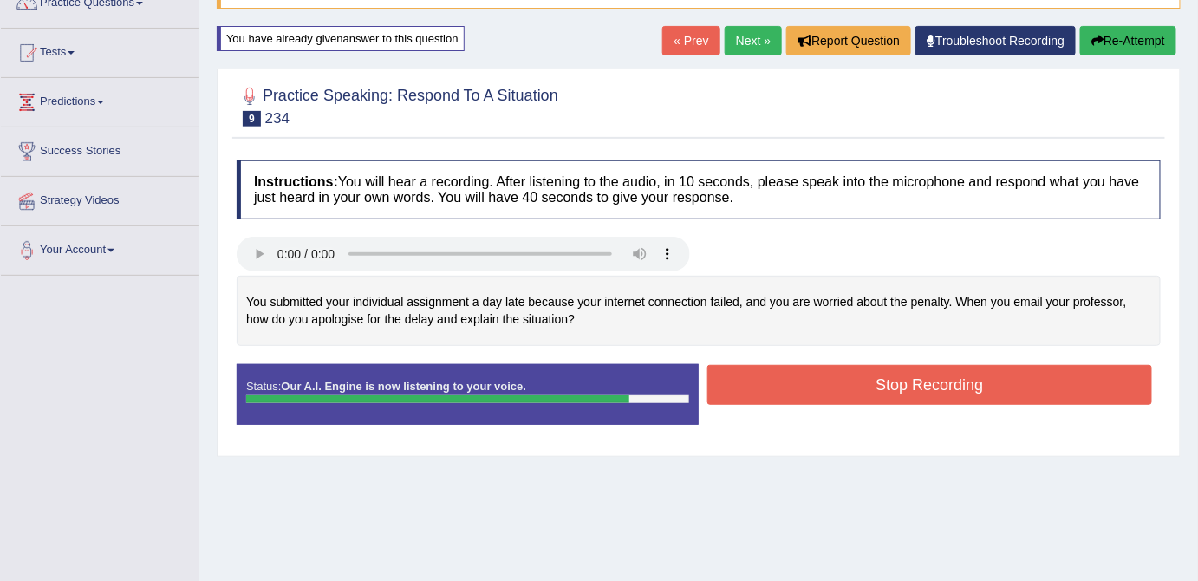
click at [860, 389] on button "Stop Recording" at bounding box center [929, 385] width 445 height 40
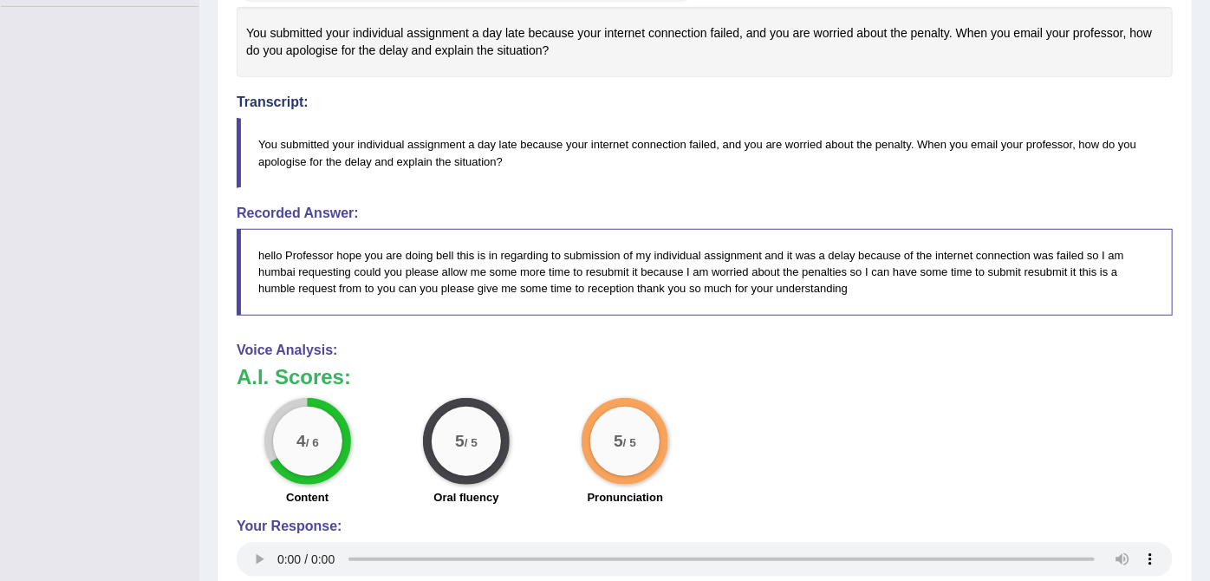
drag, startPoint x: 1209, startPoint y: 459, endPoint x: 1209, endPoint y: 511, distance: 52.0
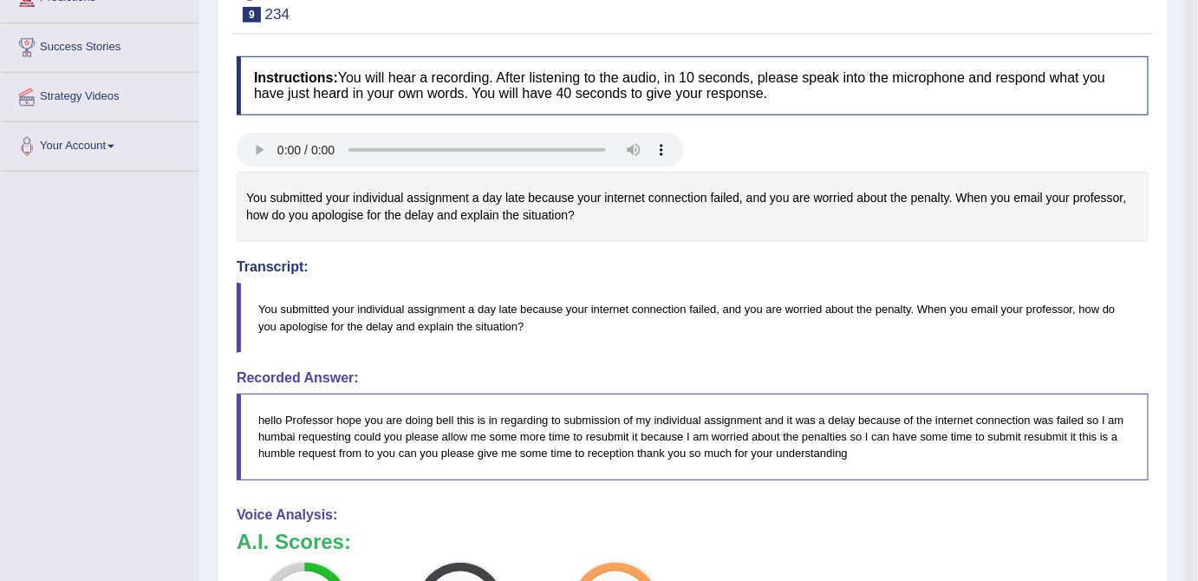
scroll to position [98, 0]
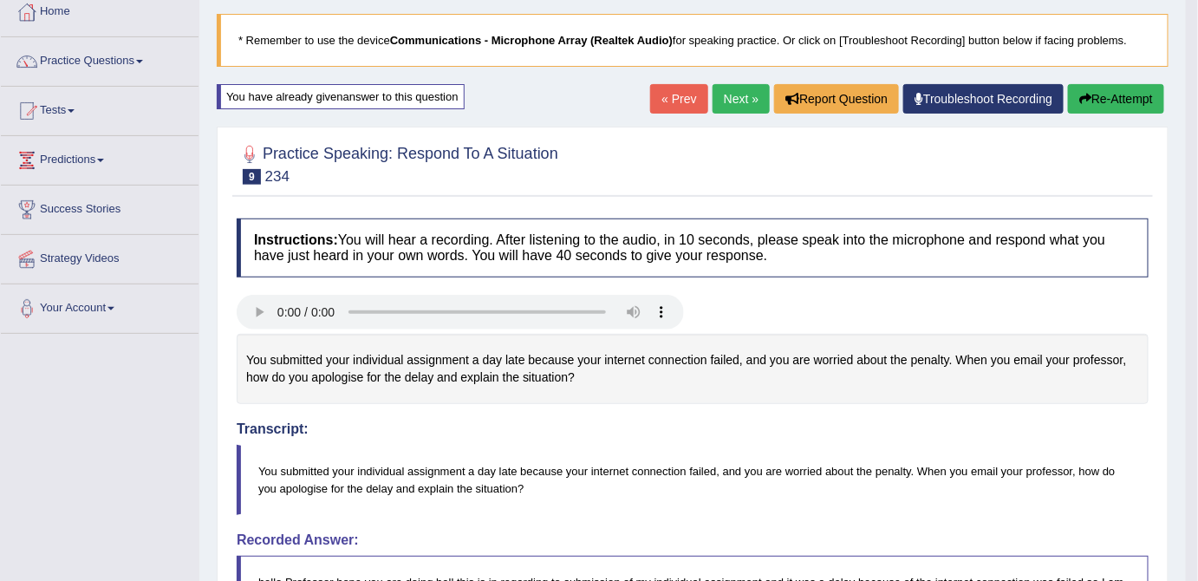
click at [1137, 107] on button "Re-Attempt" at bounding box center [1116, 98] width 96 height 29
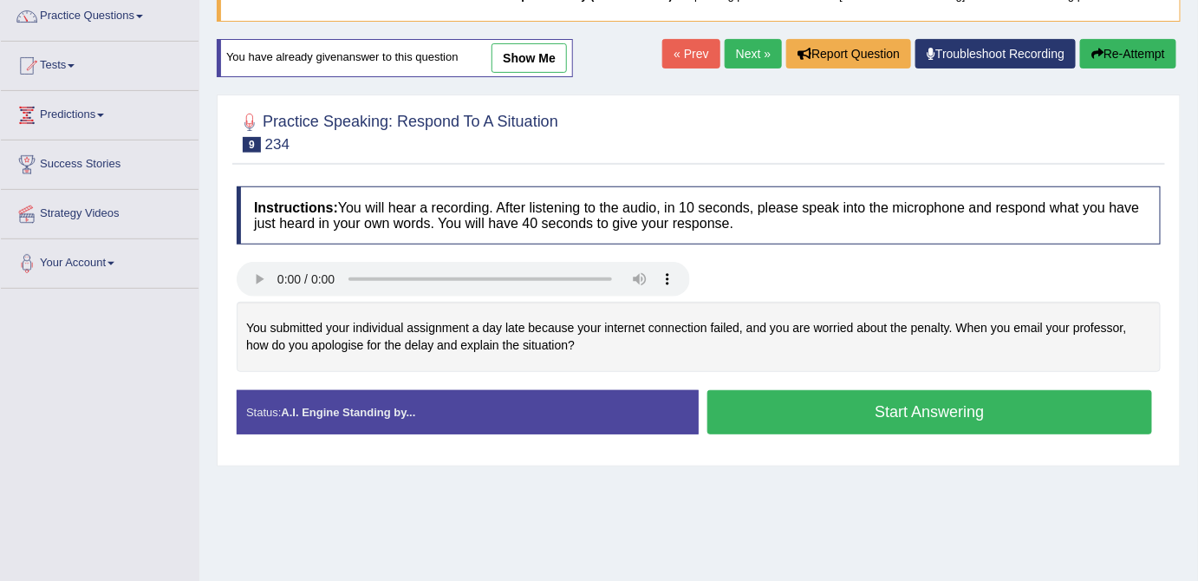
click at [1075, 407] on button "Start Answering" at bounding box center [929, 412] width 445 height 44
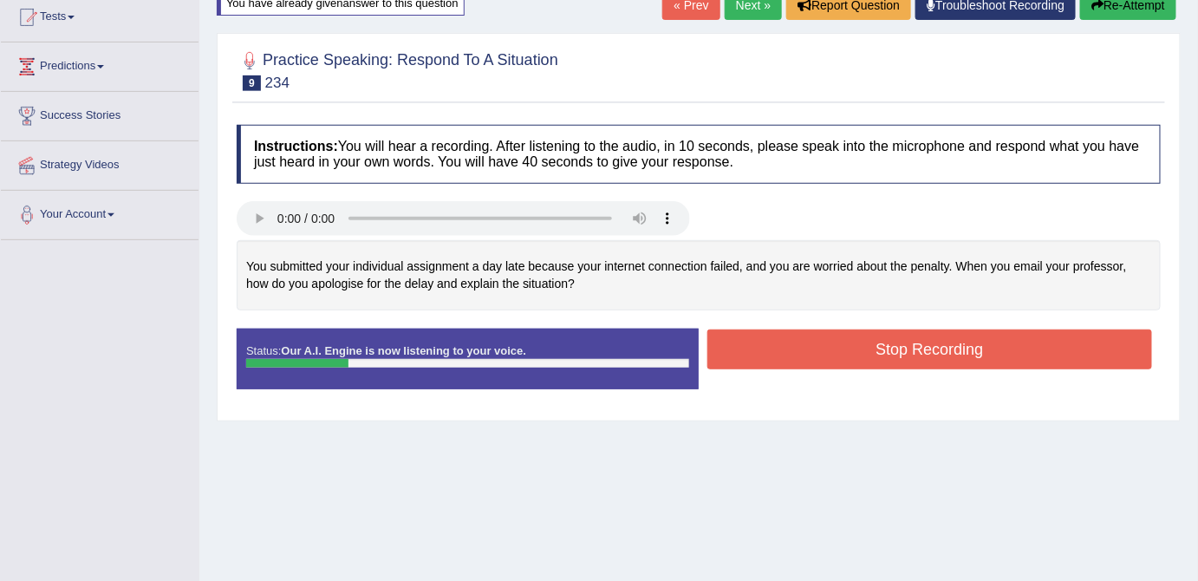
scroll to position [194, 0]
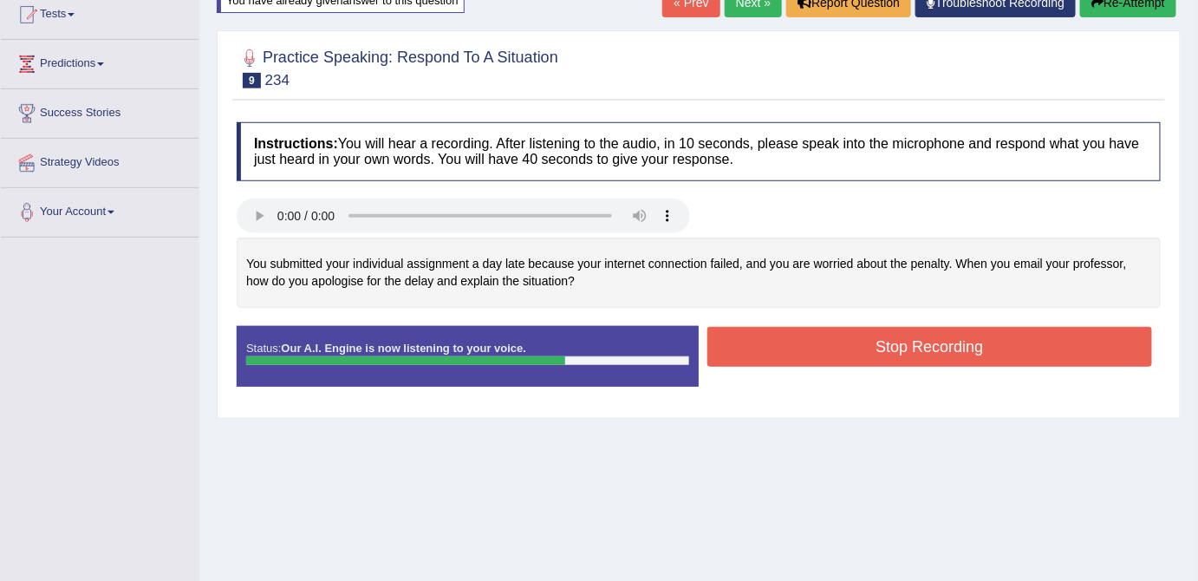
click at [1004, 345] on button "Stop Recording" at bounding box center [929, 347] width 445 height 40
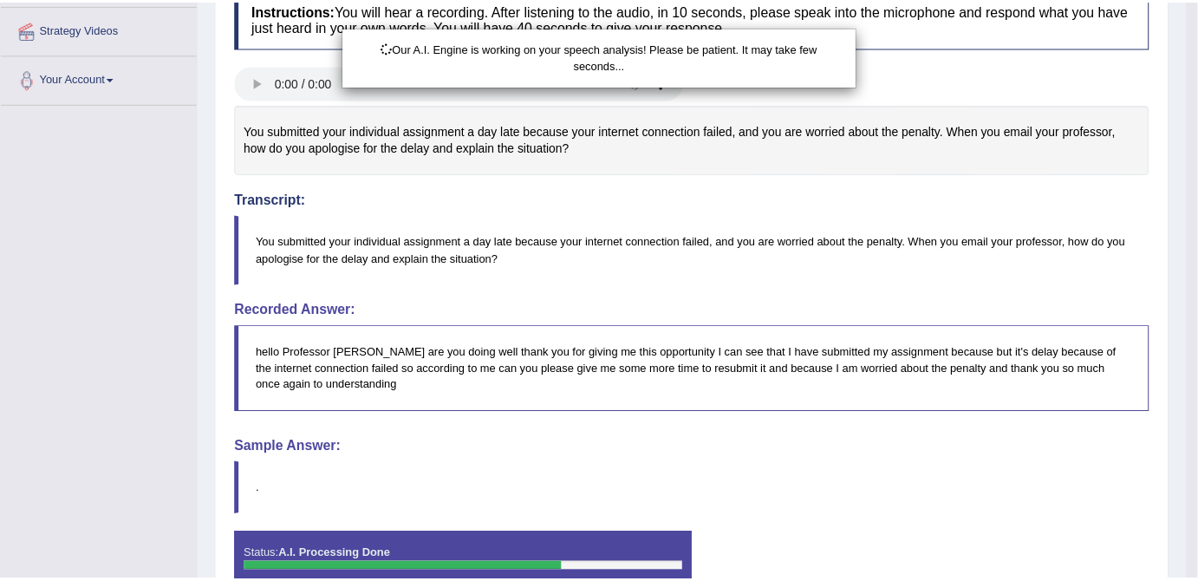
scroll to position [425, 0]
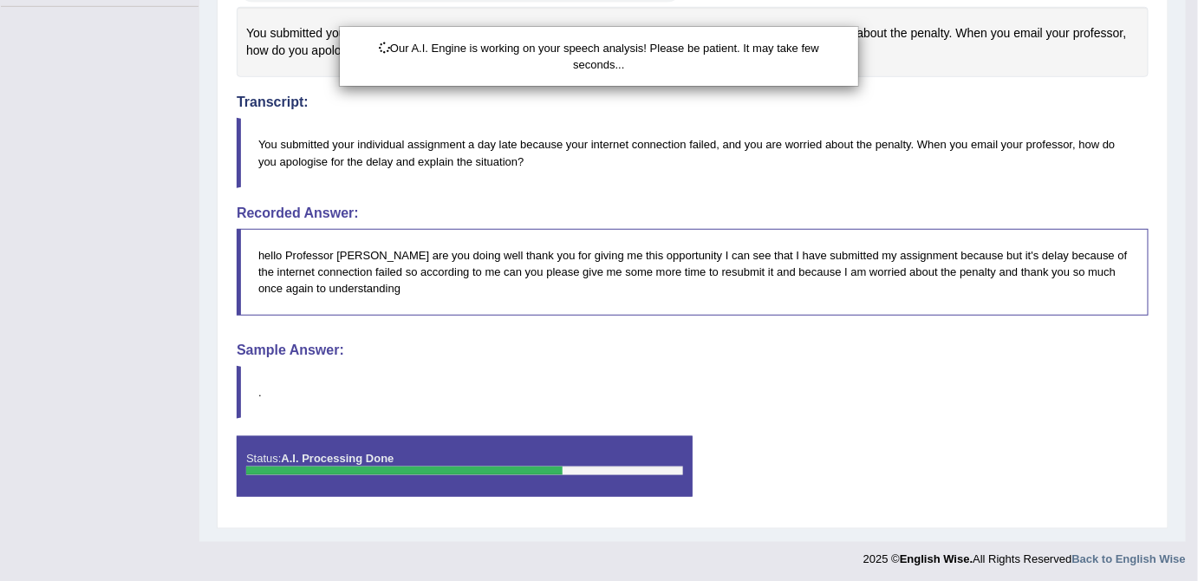
drag, startPoint x: 1201, startPoint y: 277, endPoint x: 1195, endPoint y: 428, distance: 151.0
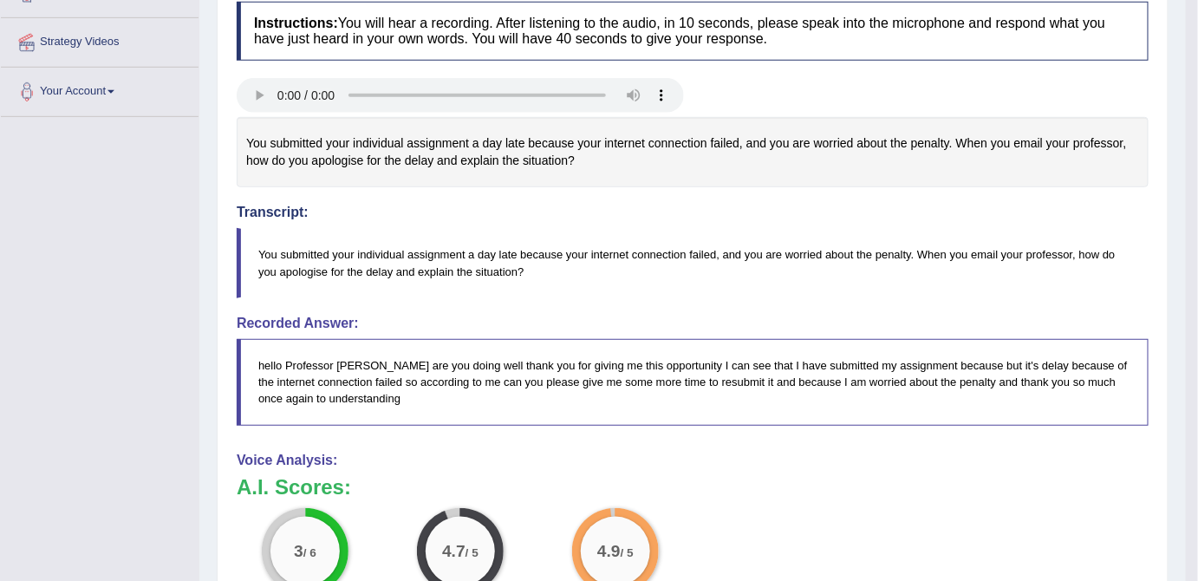
scroll to position [0, 0]
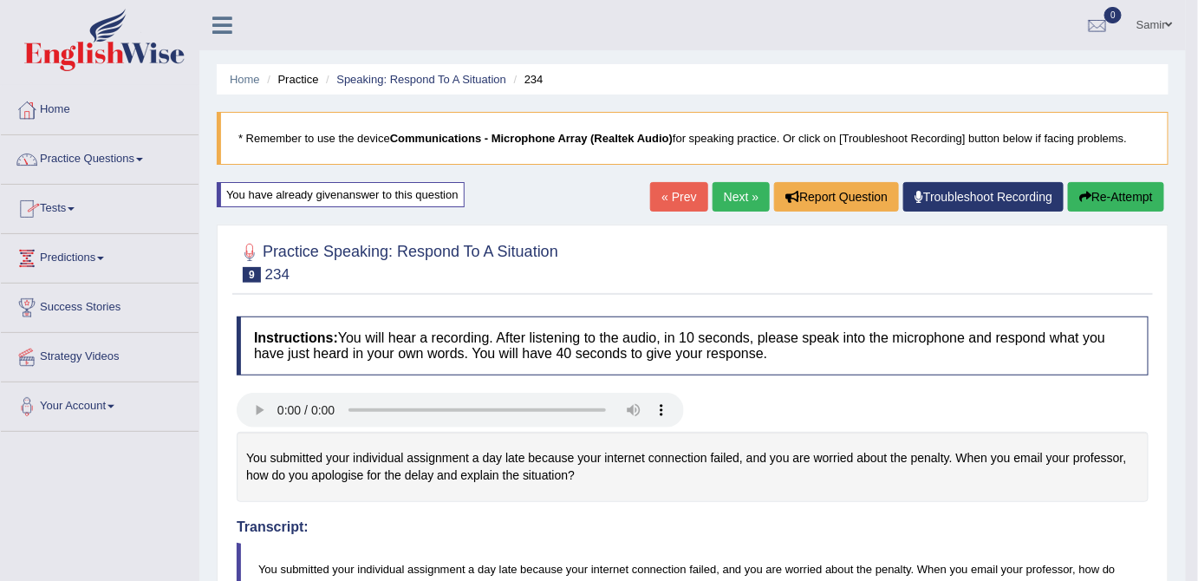
click at [134, 158] on link "Practice Questions" at bounding box center [100, 156] width 198 height 43
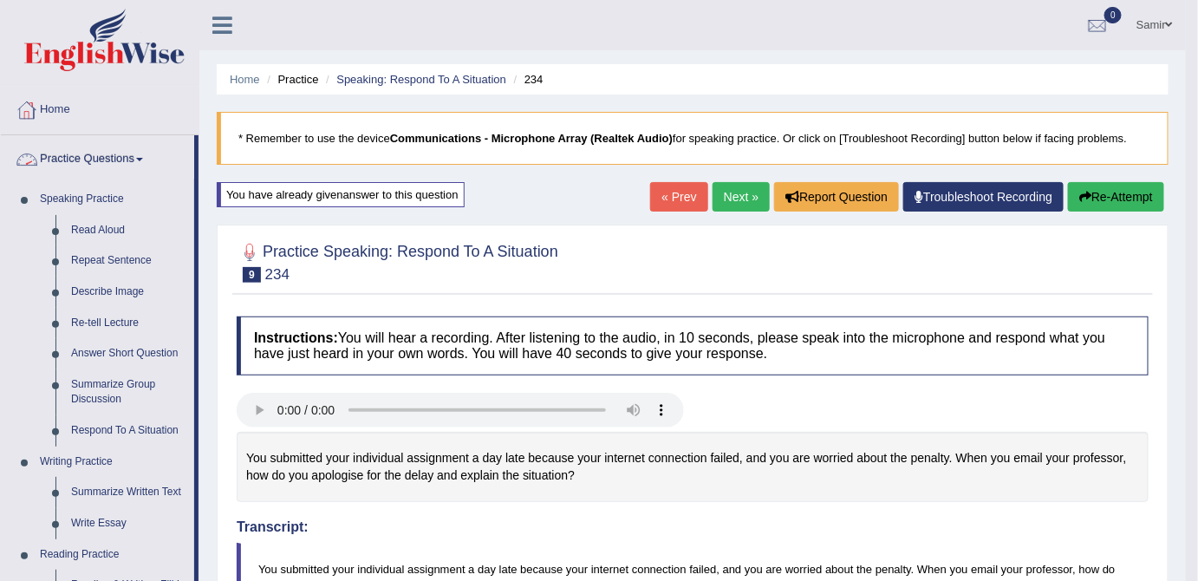
click at [122, 156] on link "Practice Questions" at bounding box center [97, 156] width 193 height 43
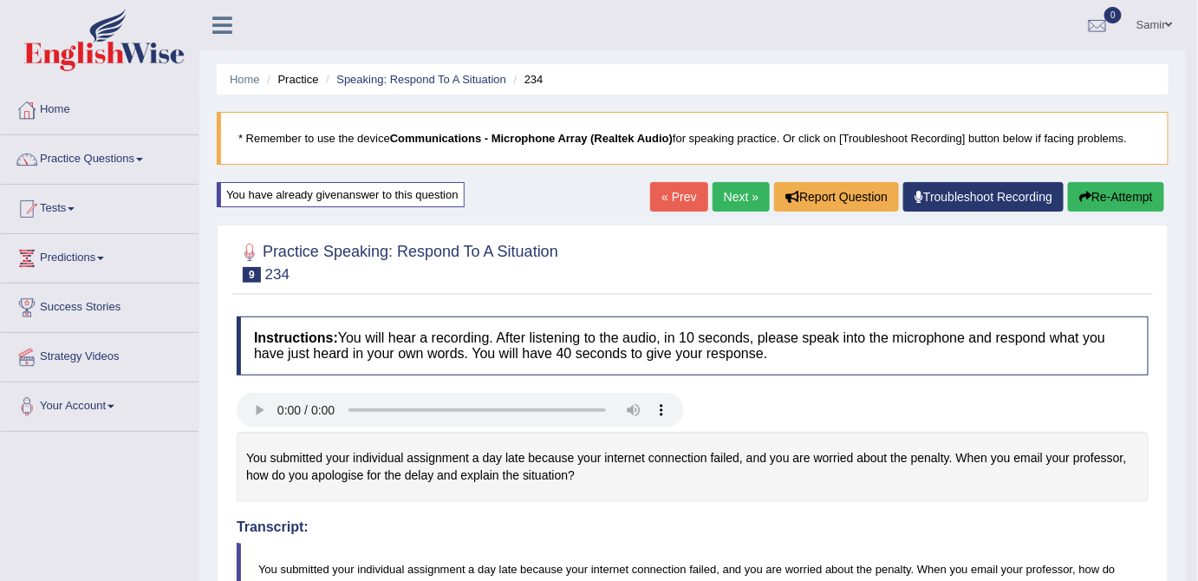
click at [1151, 22] on link "Samir" at bounding box center [1155, 22] width 62 height 45
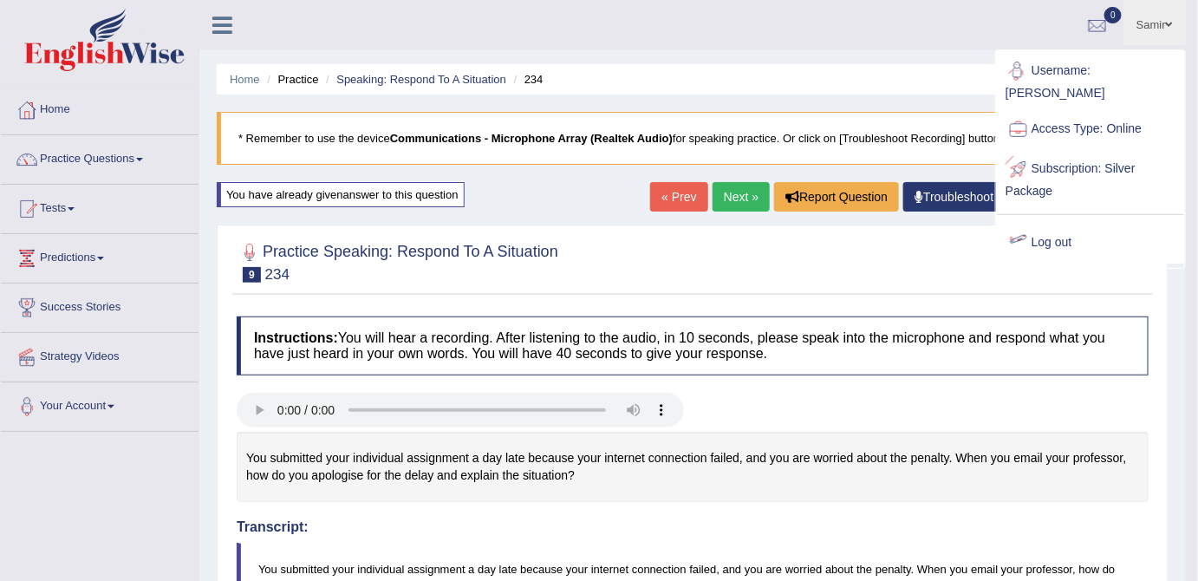
click at [1031, 230] on div at bounding box center [1019, 243] width 26 height 26
